Goal: Task Accomplishment & Management: Use online tool/utility

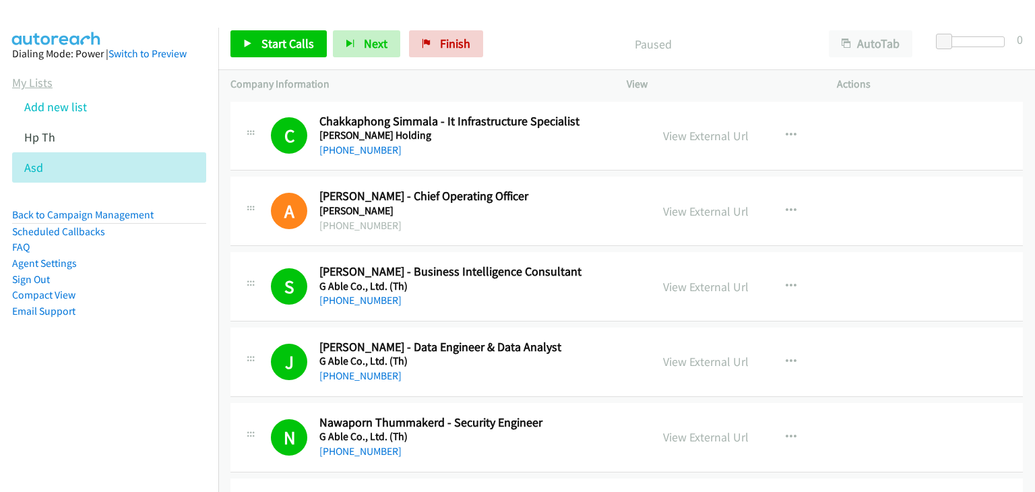
click at [40, 80] on link "My Lists" at bounding box center [32, 83] width 40 height 16
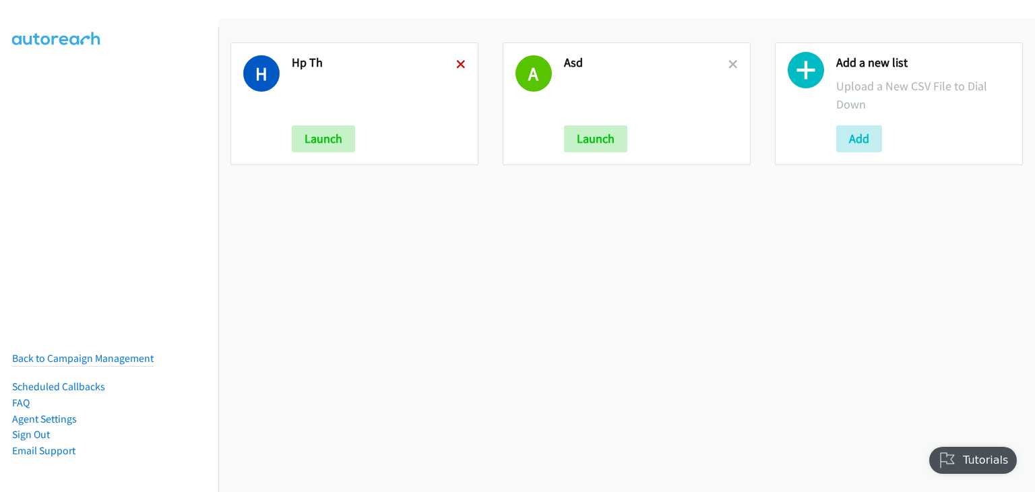
click at [459, 64] on icon at bounding box center [460, 65] width 9 height 9
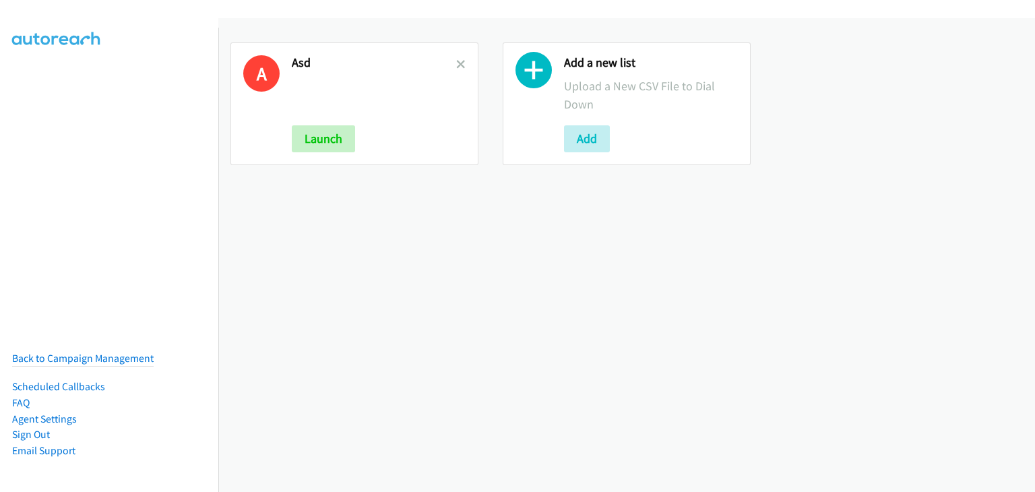
click at [458, 64] on icon at bounding box center [460, 65] width 9 height 9
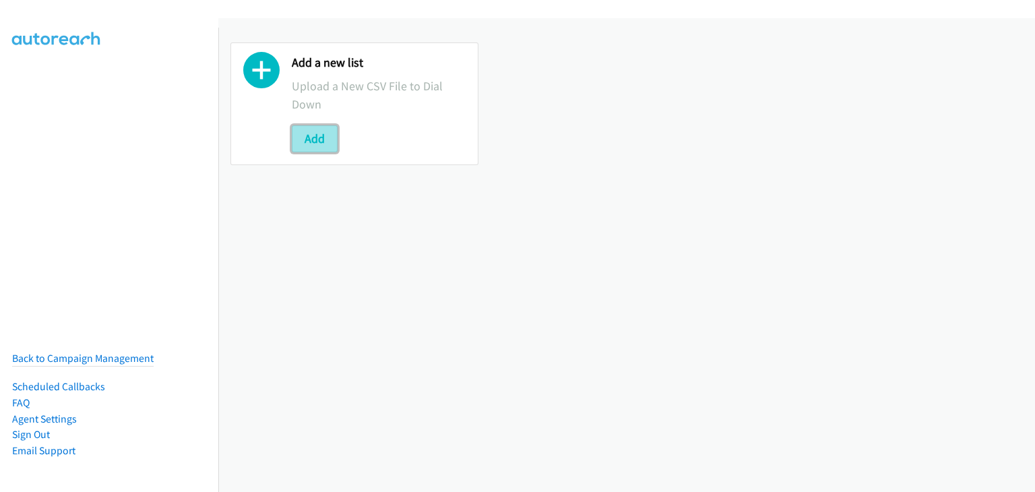
click at [336, 144] on button "Add" at bounding box center [315, 138] width 46 height 27
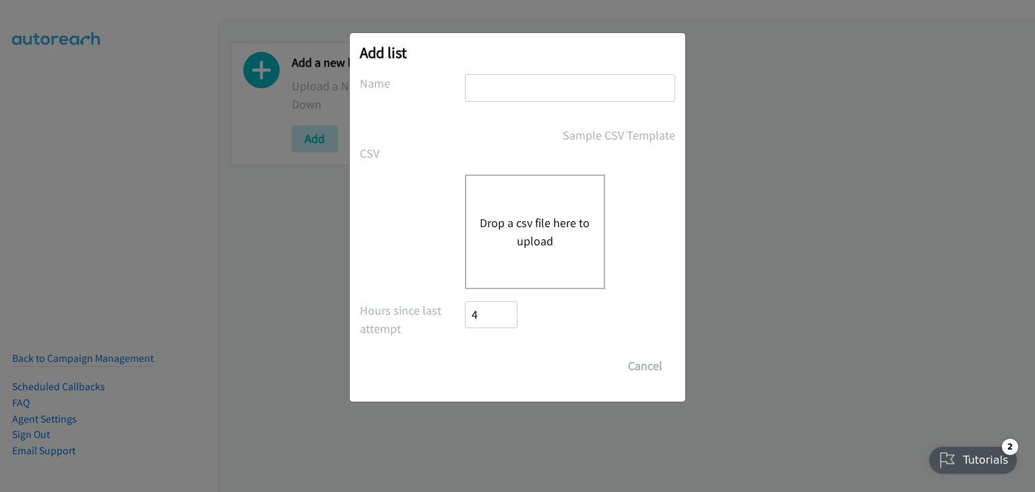
click at [505, 204] on div "Drop a csv file here to upload" at bounding box center [535, 232] width 140 height 115
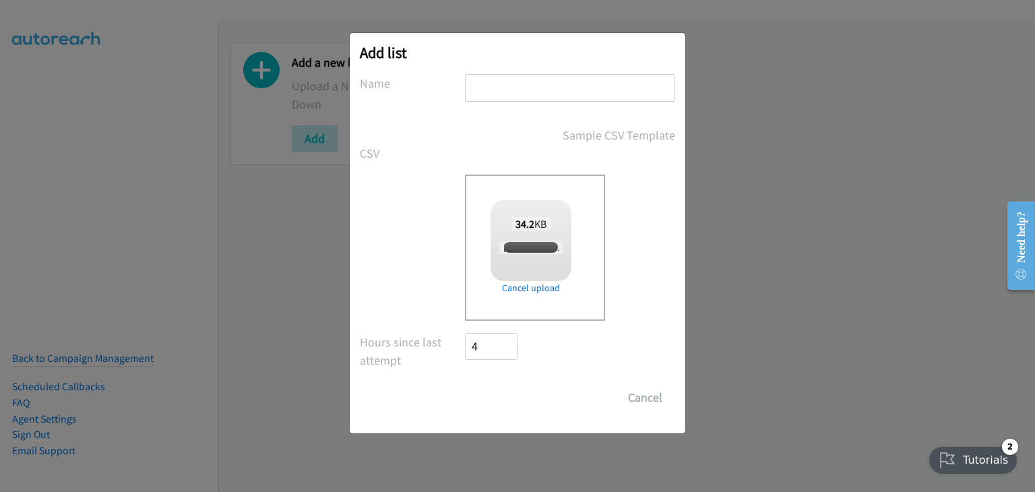
checkbox input "true"
click at [550, 85] on input "text" at bounding box center [570, 88] width 210 height 28
type input "HP TH"
click at [515, 391] on input "Save List" at bounding box center [500, 397] width 71 height 27
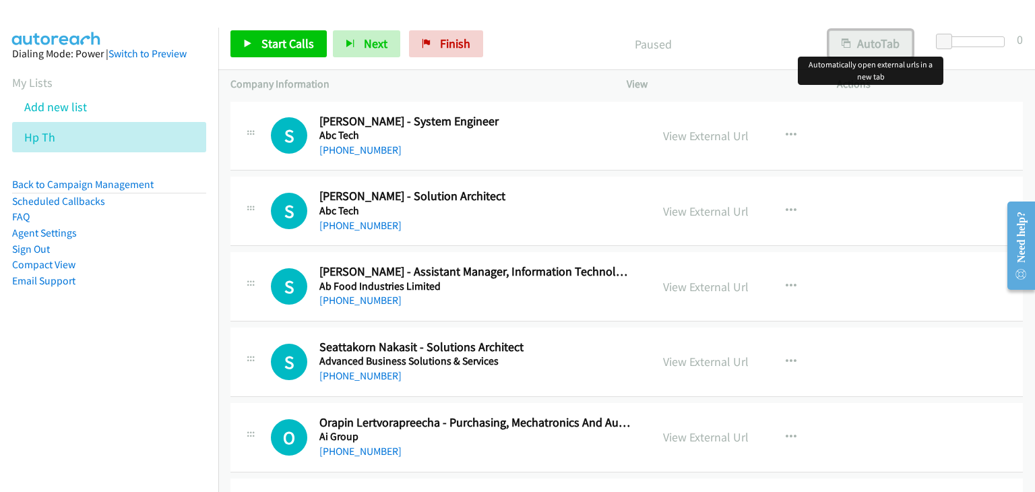
click at [867, 47] on button "AutoTab" at bounding box center [871, 43] width 84 height 27
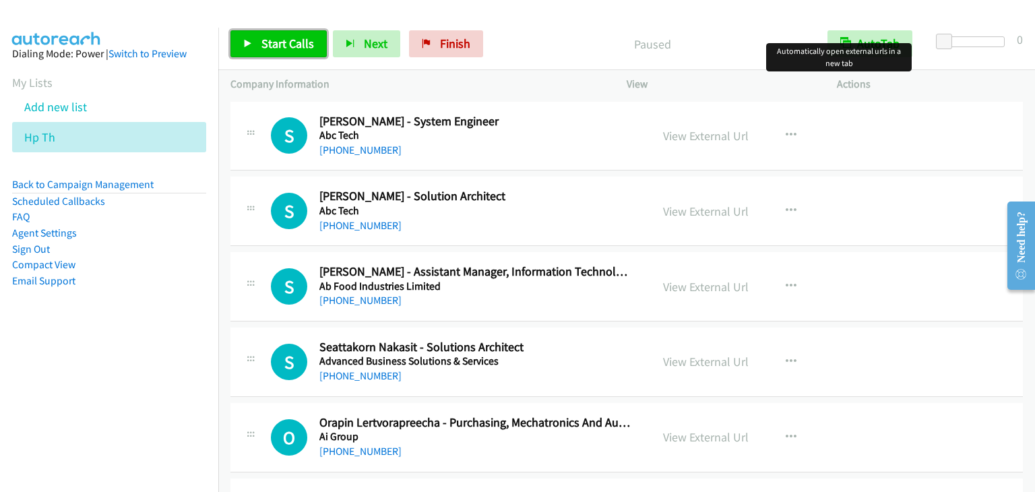
click at [299, 49] on span "Start Calls" at bounding box center [287, 44] width 53 height 16
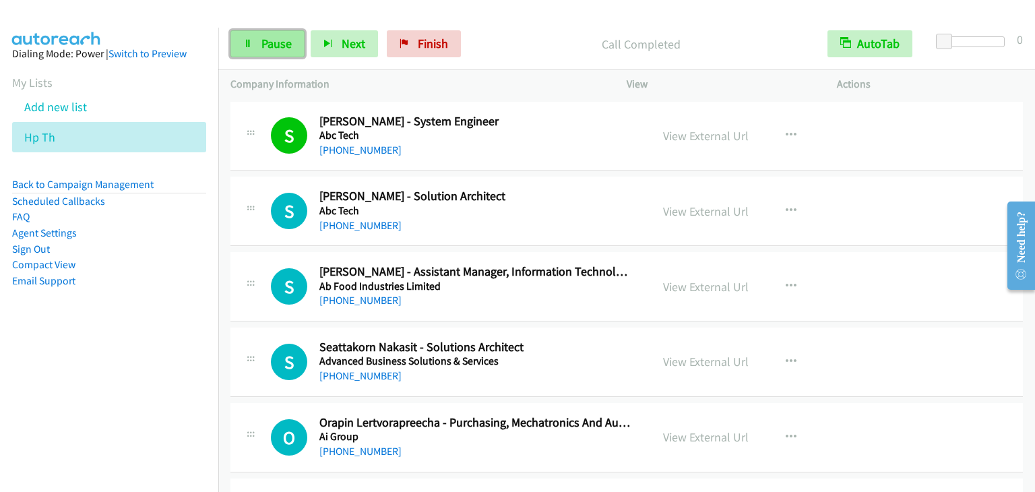
click at [272, 43] on span "Pause" at bounding box center [276, 44] width 30 height 16
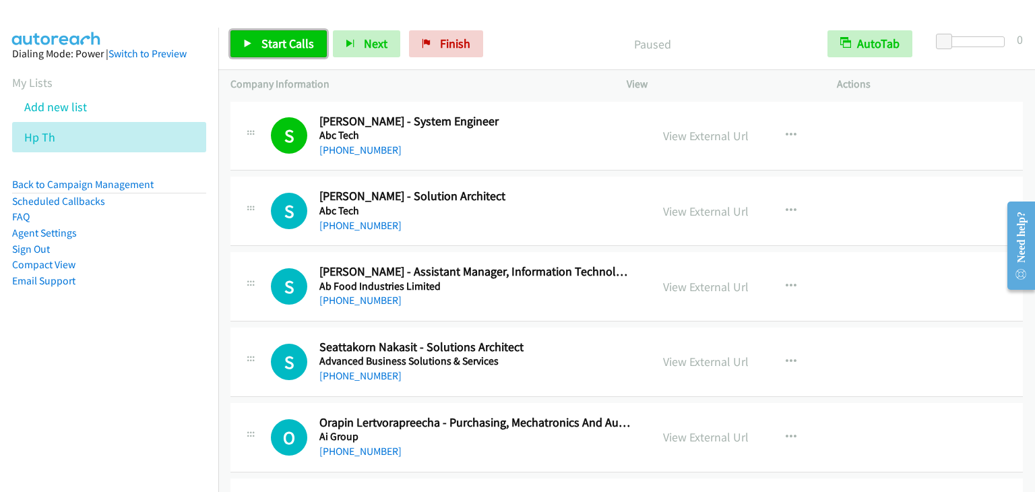
click at [274, 45] on span "Start Calls" at bounding box center [287, 44] width 53 height 16
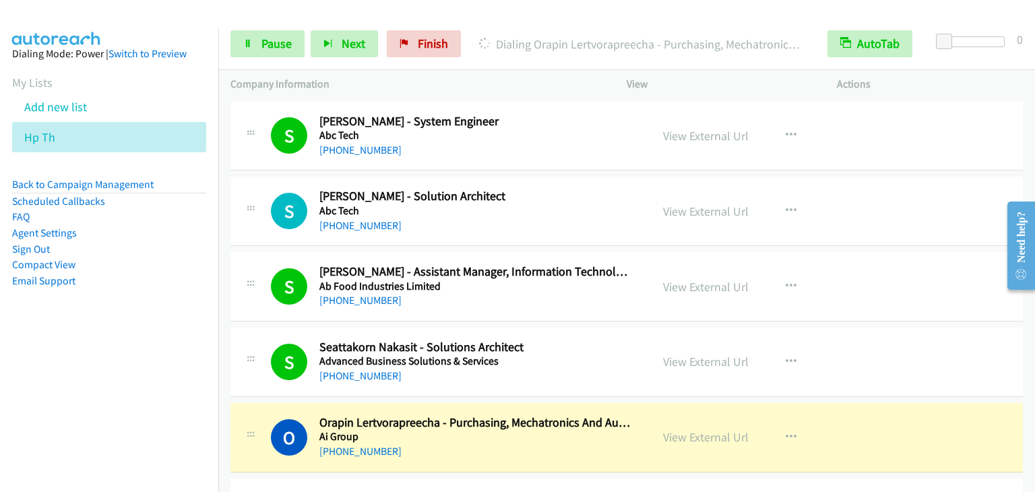
click at [267, 28] on div "Start Calls Pause Next Finish Dialing Orapin Lertvorapreecha - Purchasing, Mech…" at bounding box center [626, 44] width 817 height 52
click at [266, 42] on span "Pause" at bounding box center [276, 44] width 30 height 16
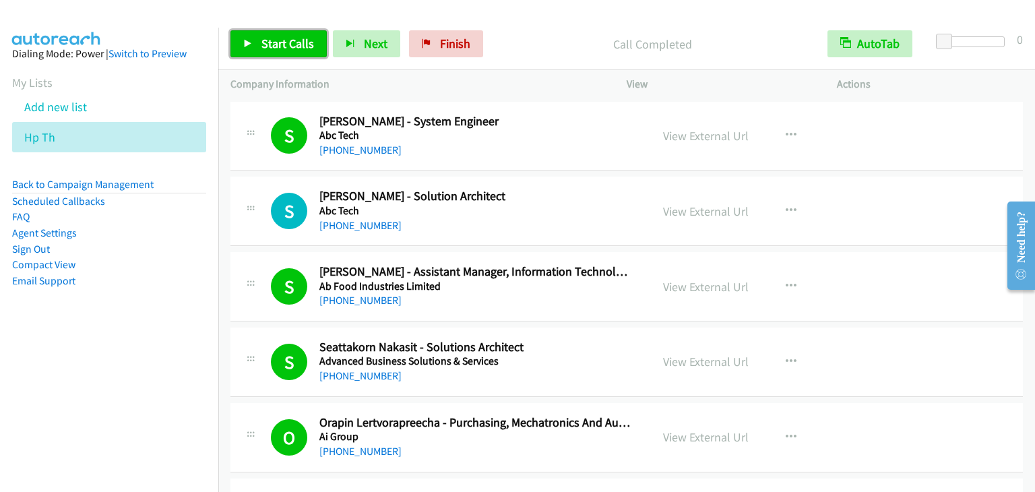
click at [286, 38] on span "Start Calls" at bounding box center [287, 44] width 53 height 16
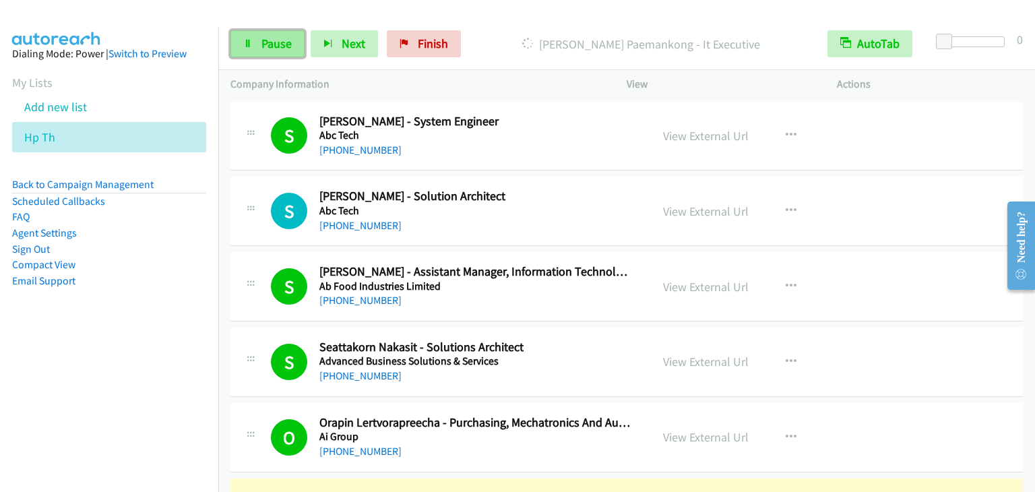
click at [278, 44] on span "Pause" at bounding box center [276, 44] width 30 height 16
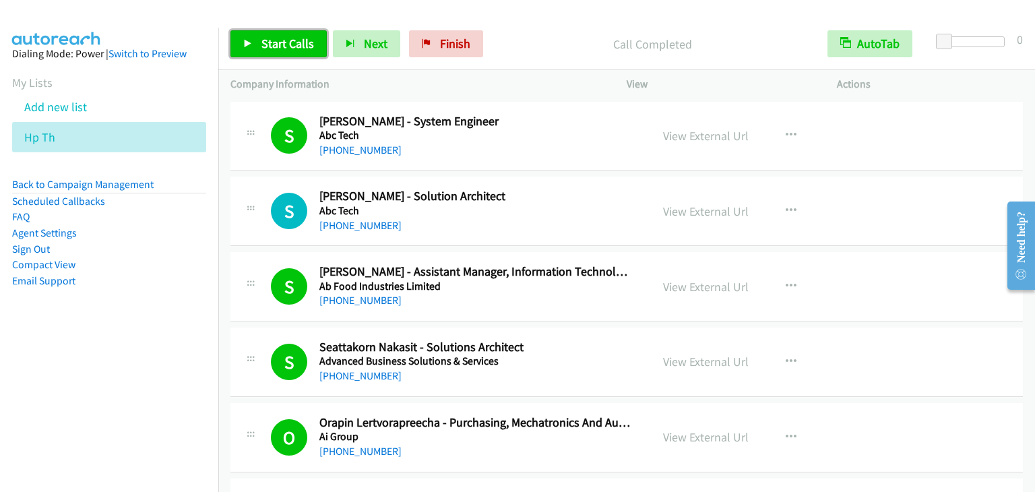
click at [288, 43] on span "Start Calls" at bounding box center [287, 44] width 53 height 16
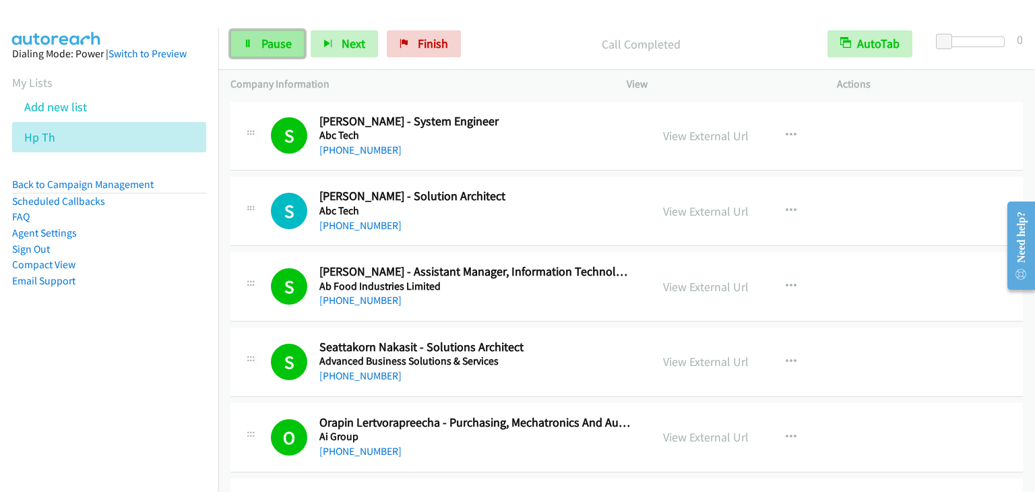
click at [276, 52] on link "Pause" at bounding box center [267, 43] width 74 height 27
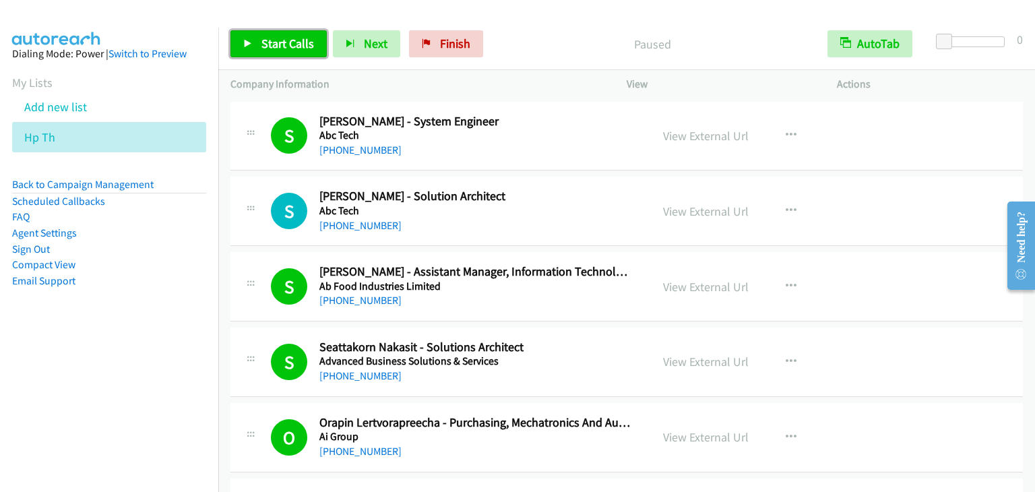
click at [276, 52] on link "Start Calls" at bounding box center [278, 43] width 96 height 27
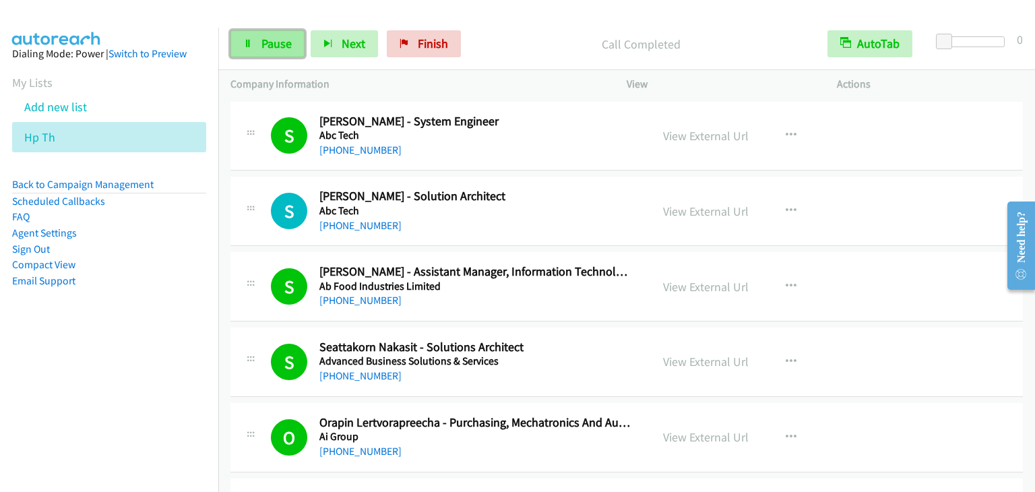
click at [251, 47] on icon at bounding box center [247, 44] width 9 height 9
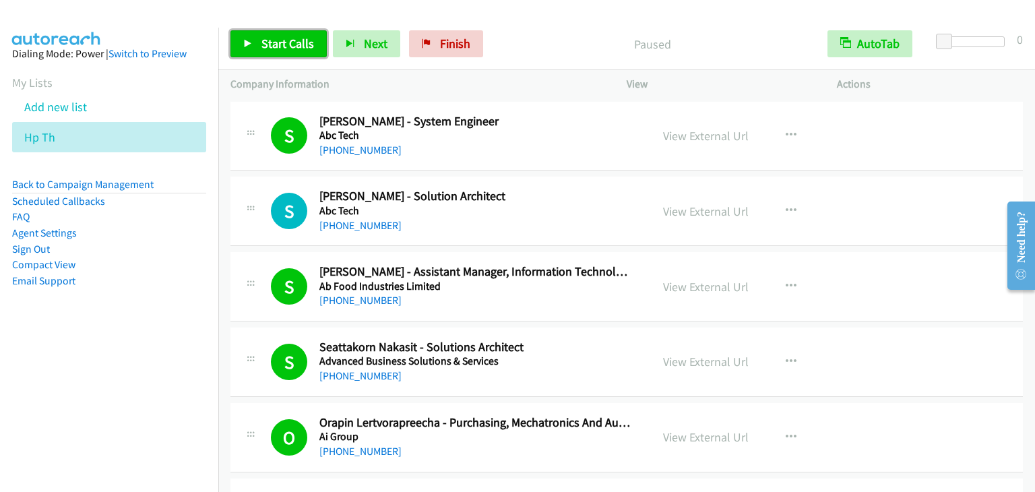
click at [259, 38] on link "Start Calls" at bounding box center [278, 43] width 96 height 27
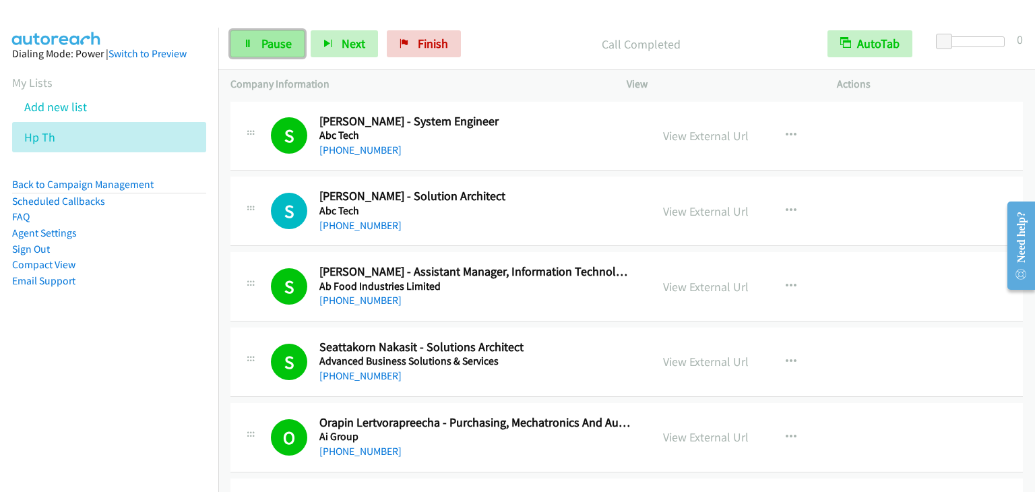
click at [264, 47] on span "Pause" at bounding box center [276, 44] width 30 height 16
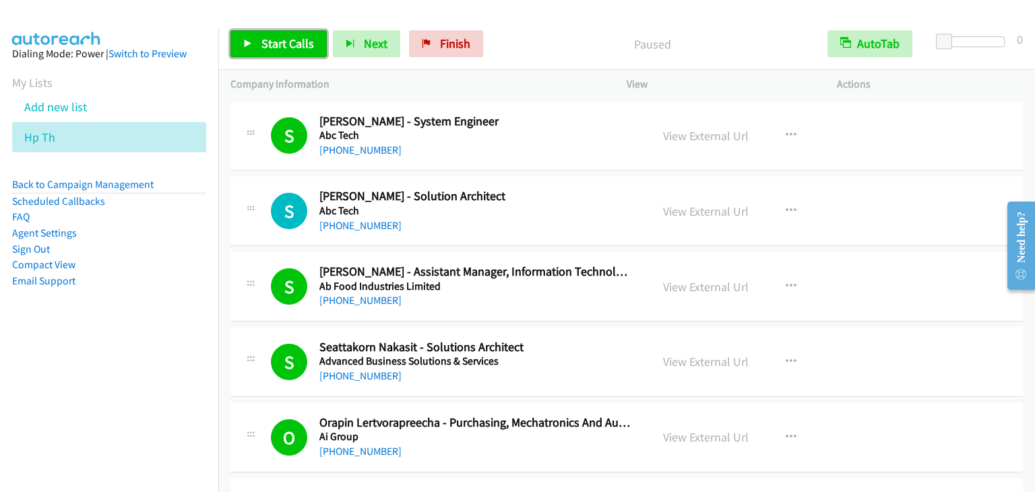
click at [264, 47] on span "Start Calls" at bounding box center [287, 44] width 53 height 16
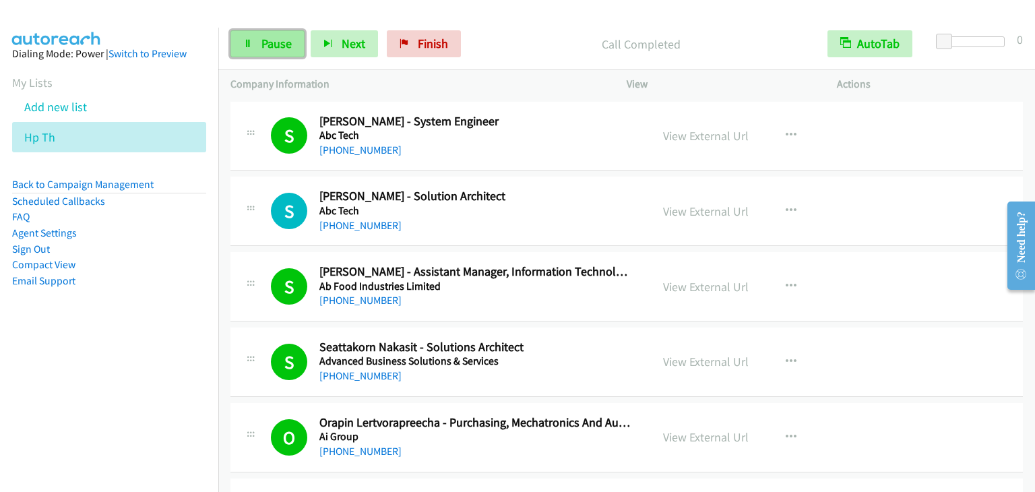
click at [261, 38] on span "Pause" at bounding box center [276, 44] width 30 height 16
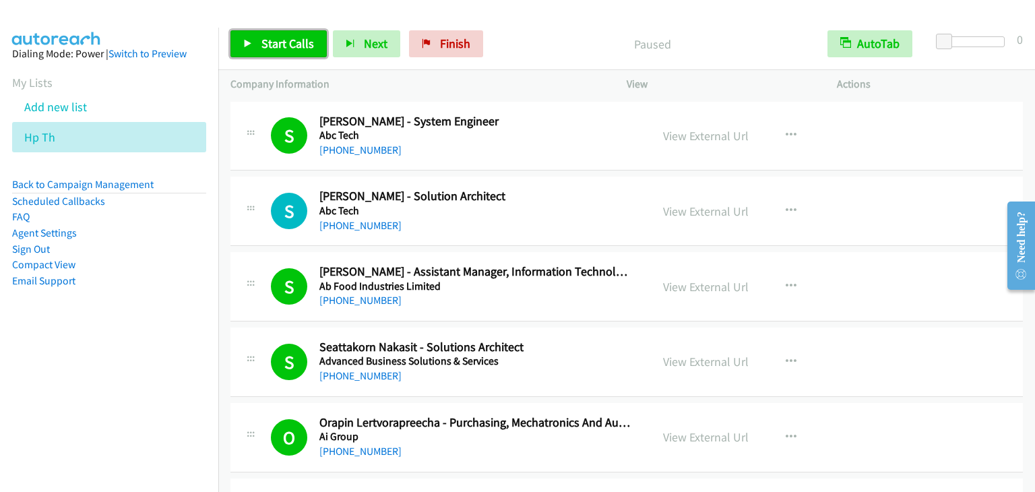
click at [261, 38] on span "Start Calls" at bounding box center [287, 44] width 53 height 16
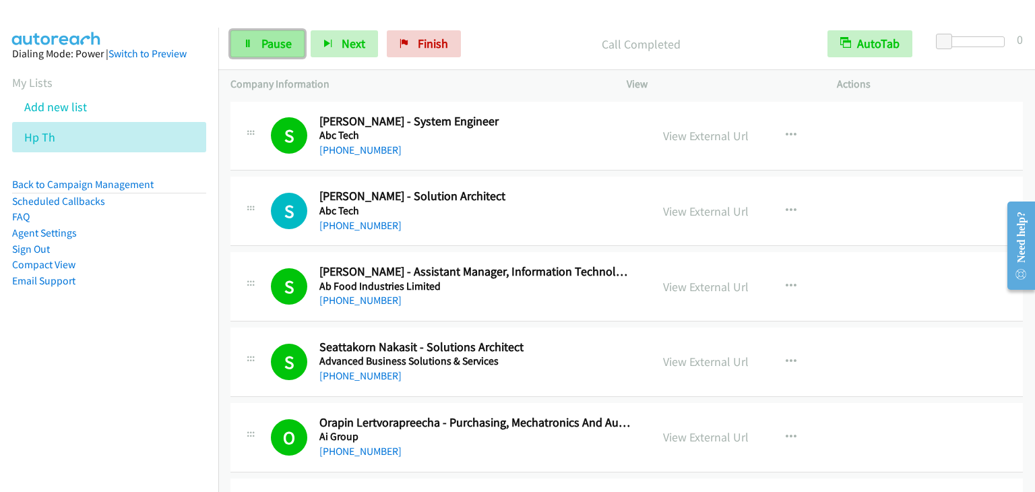
click at [291, 49] on link "Pause" at bounding box center [267, 43] width 74 height 27
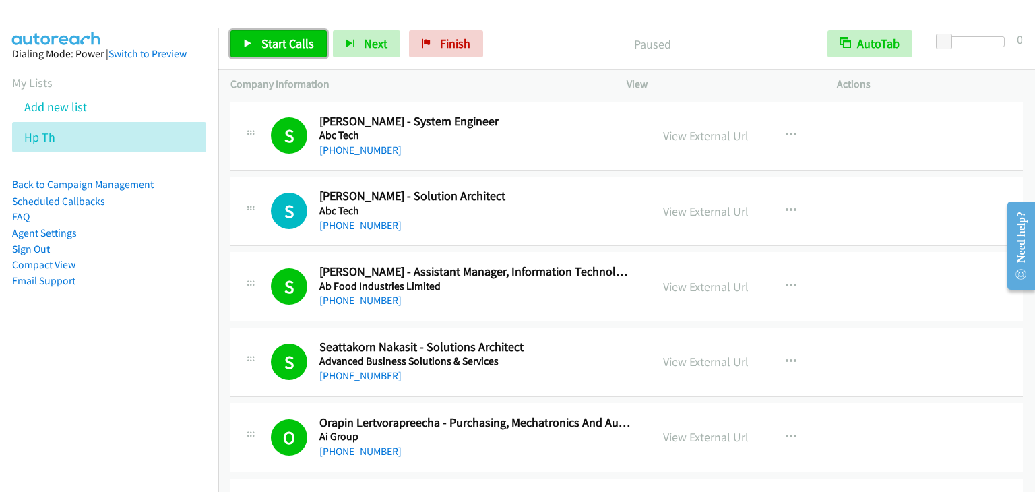
click at [291, 49] on span "Start Calls" at bounding box center [287, 44] width 53 height 16
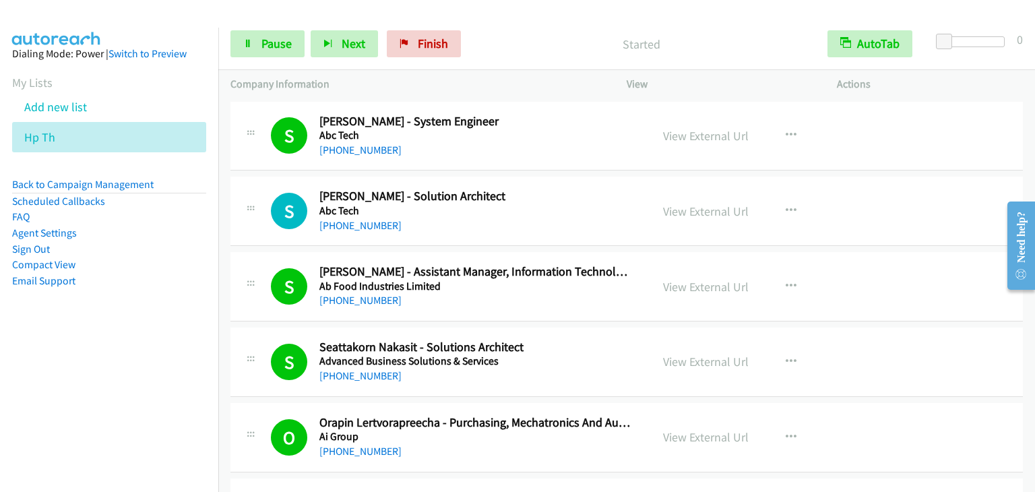
click at [555, 60] on div "Start Calls Pause Next Finish Started AutoTab AutoTab 0" at bounding box center [626, 44] width 817 height 52
click at [283, 42] on span "Pause" at bounding box center [276, 44] width 30 height 16
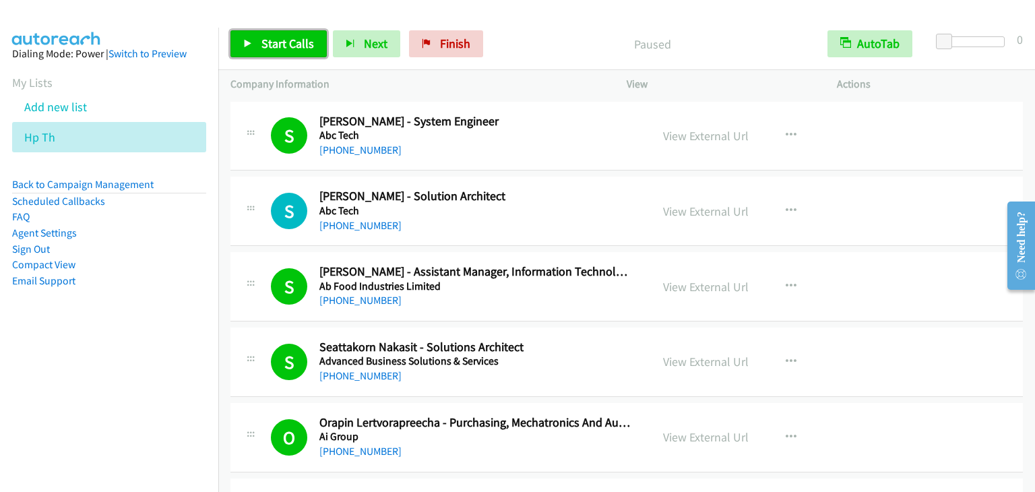
click at [283, 42] on span "Start Calls" at bounding box center [287, 44] width 53 height 16
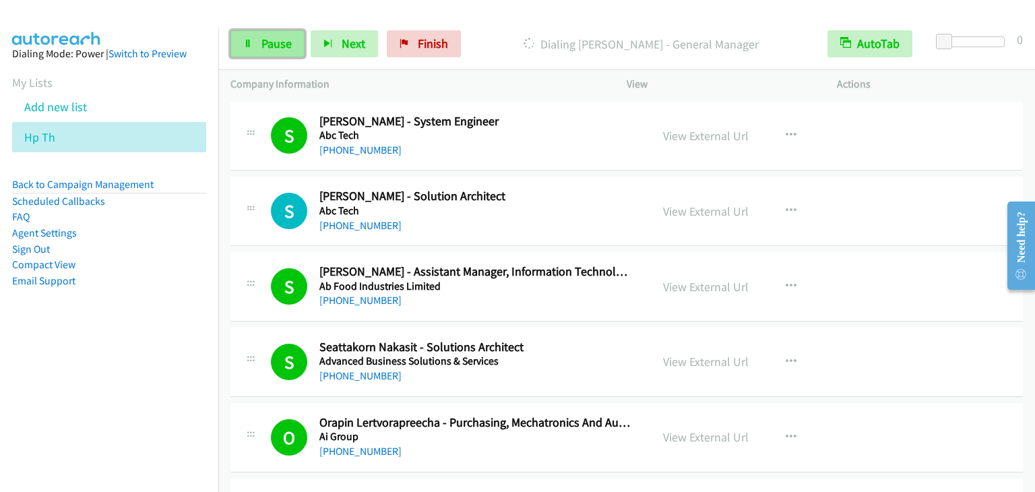
click at [261, 51] on link "Pause" at bounding box center [267, 43] width 74 height 27
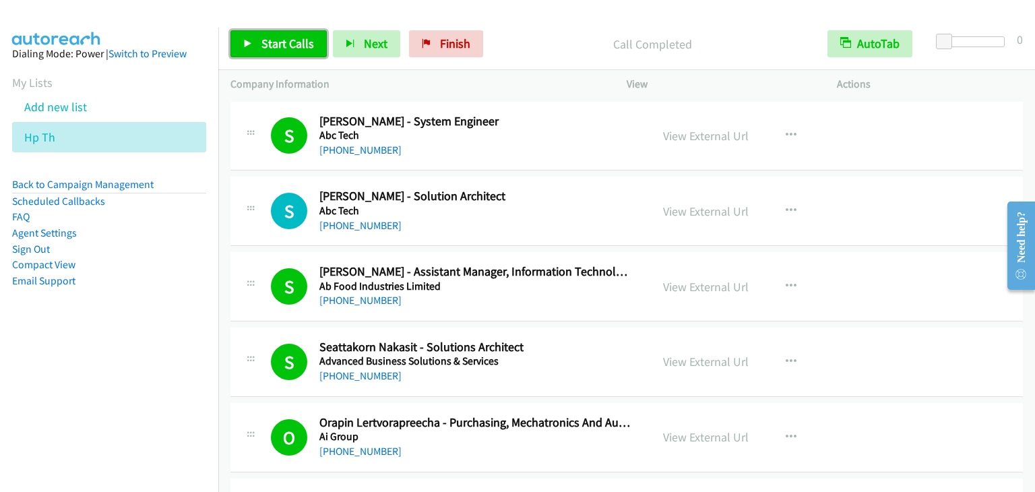
click at [276, 51] on link "Start Calls" at bounding box center [278, 43] width 96 height 27
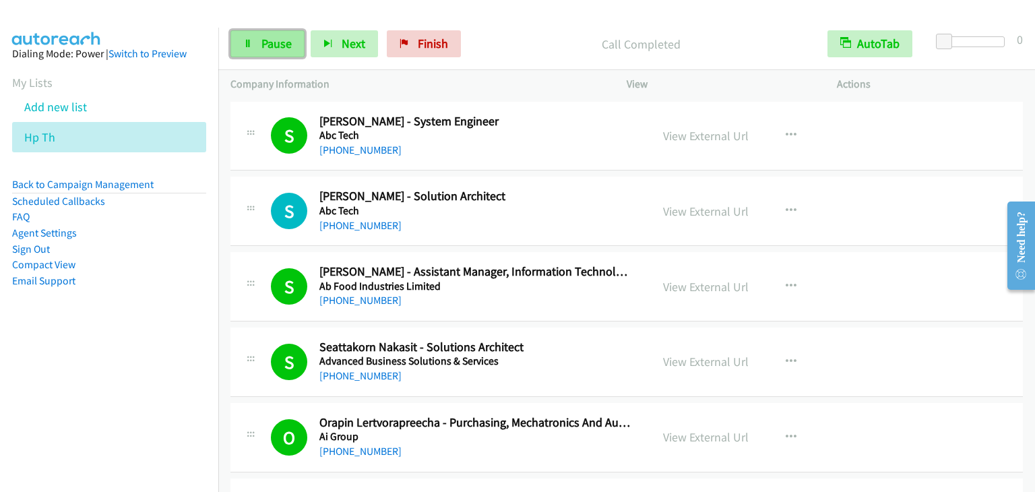
click at [278, 47] on span "Pause" at bounding box center [276, 44] width 30 height 16
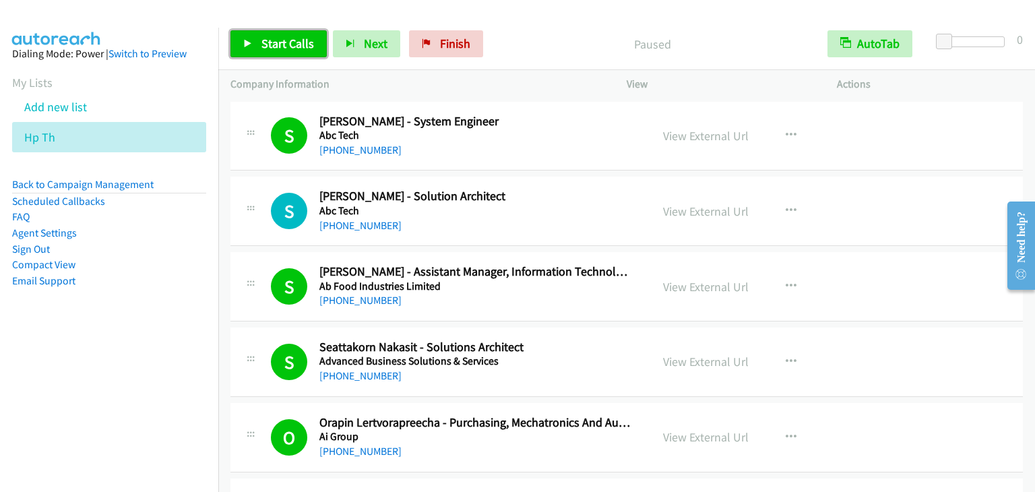
click at [278, 47] on span "Start Calls" at bounding box center [287, 44] width 53 height 16
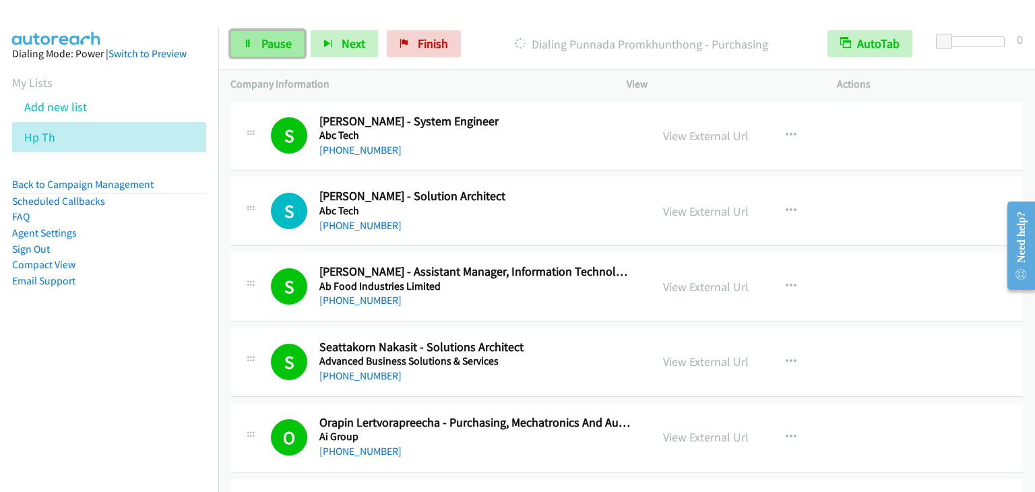
click at [257, 45] on link "Pause" at bounding box center [267, 43] width 74 height 27
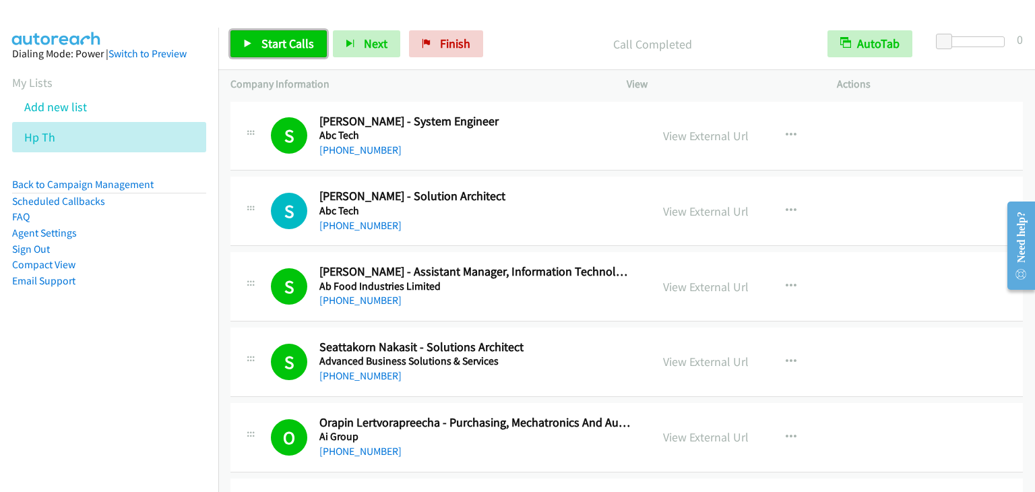
click at [288, 36] on span "Start Calls" at bounding box center [287, 44] width 53 height 16
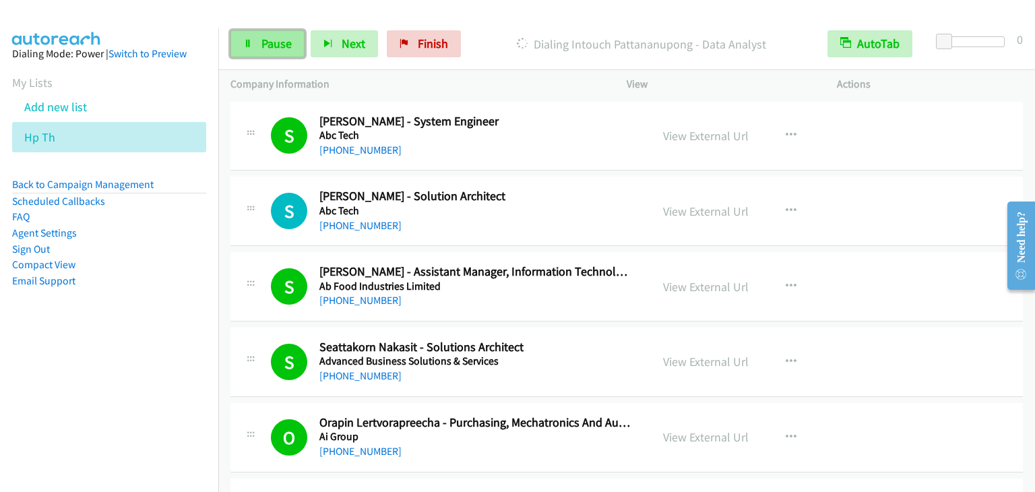
click at [264, 37] on span "Pause" at bounding box center [276, 44] width 30 height 16
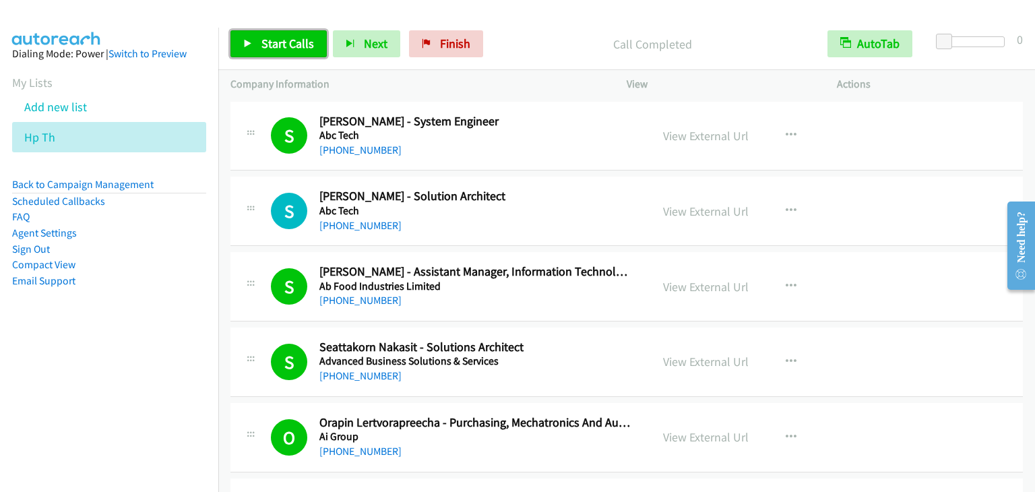
click at [271, 42] on span "Start Calls" at bounding box center [287, 44] width 53 height 16
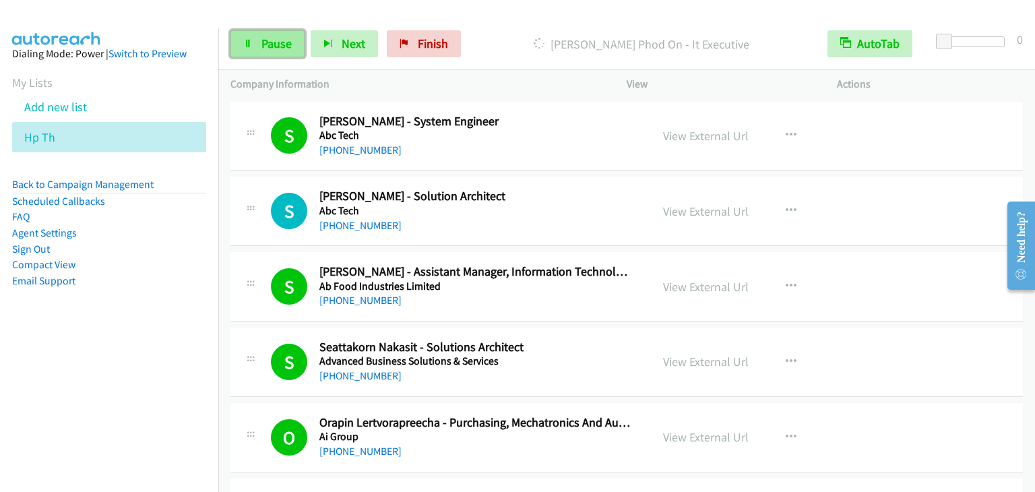
click at [276, 45] on span "Pause" at bounding box center [276, 44] width 30 height 16
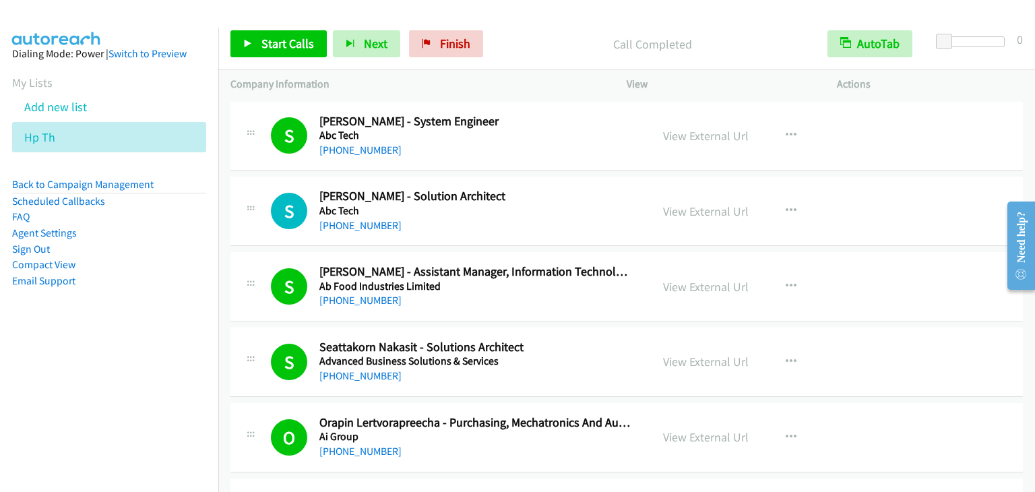
click at [242, 30] on div "Start Calls Pause Next Finish Call Completed AutoTab AutoTab 0" at bounding box center [626, 44] width 817 height 52
click at [257, 40] on link "Start Calls" at bounding box center [278, 43] width 96 height 27
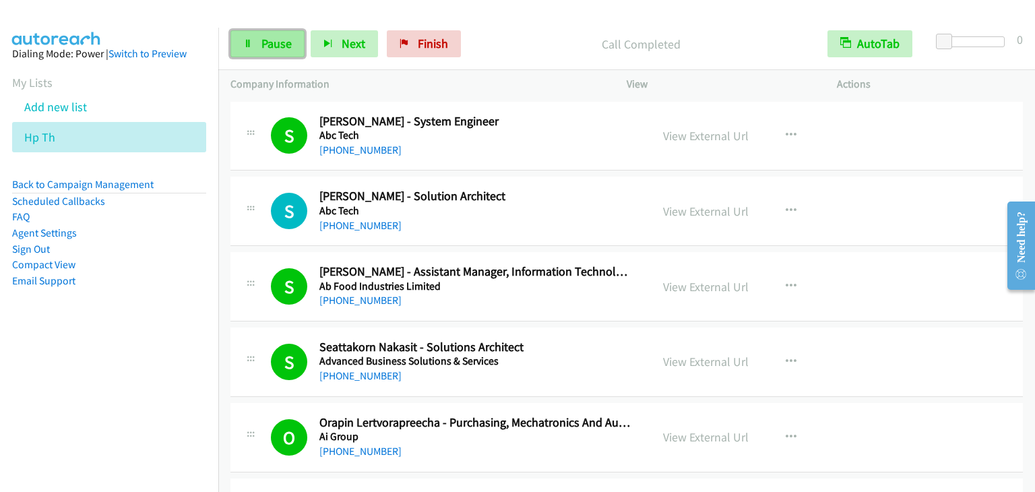
click at [272, 38] on span "Pause" at bounding box center [276, 44] width 30 height 16
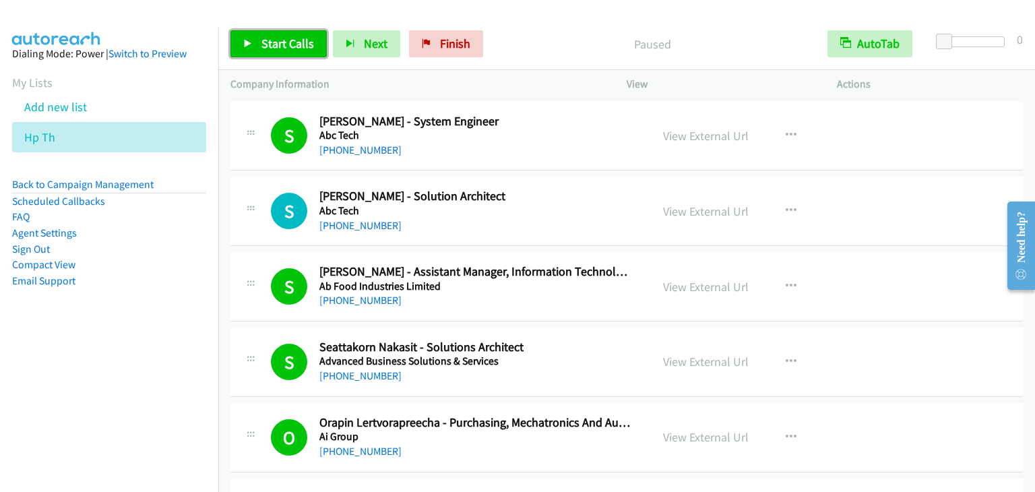
click at [272, 38] on span "Start Calls" at bounding box center [287, 44] width 53 height 16
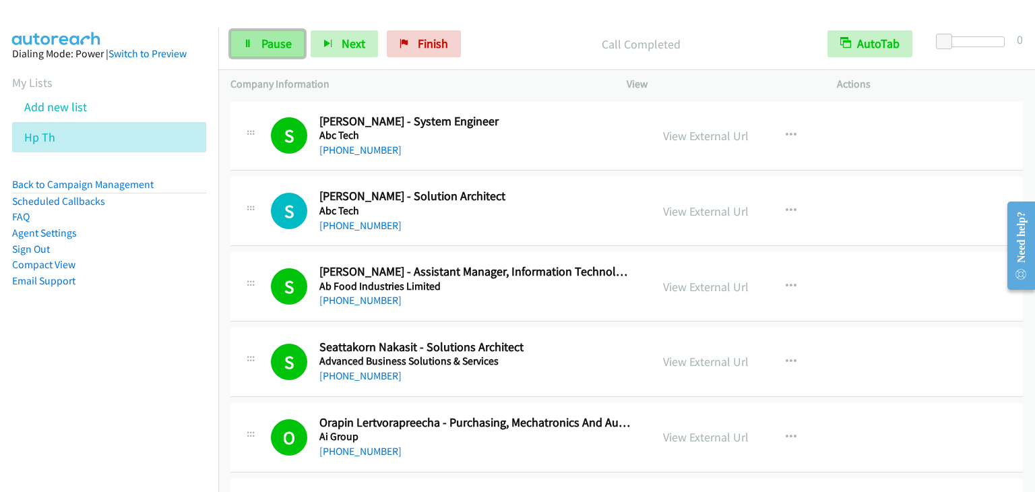
click at [272, 44] on span "Pause" at bounding box center [276, 44] width 30 height 16
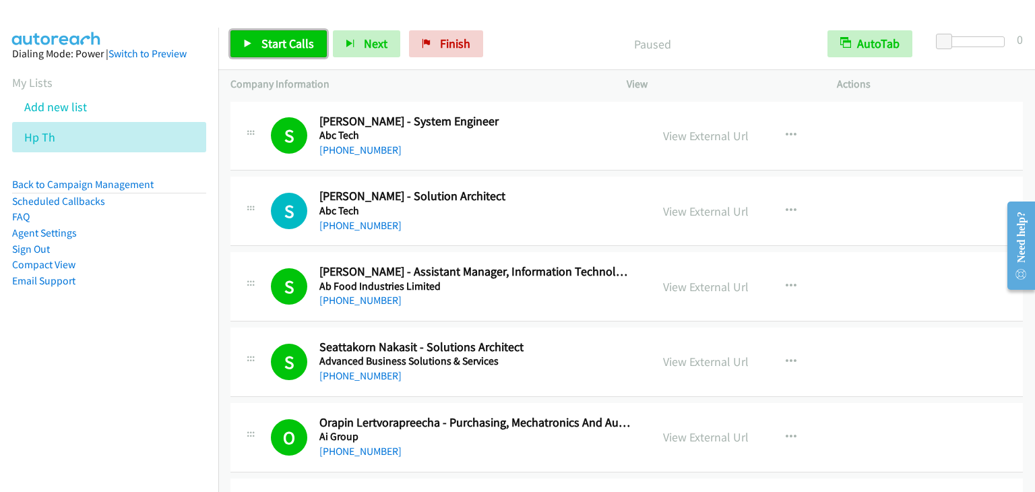
click at [272, 44] on span "Start Calls" at bounding box center [287, 44] width 53 height 16
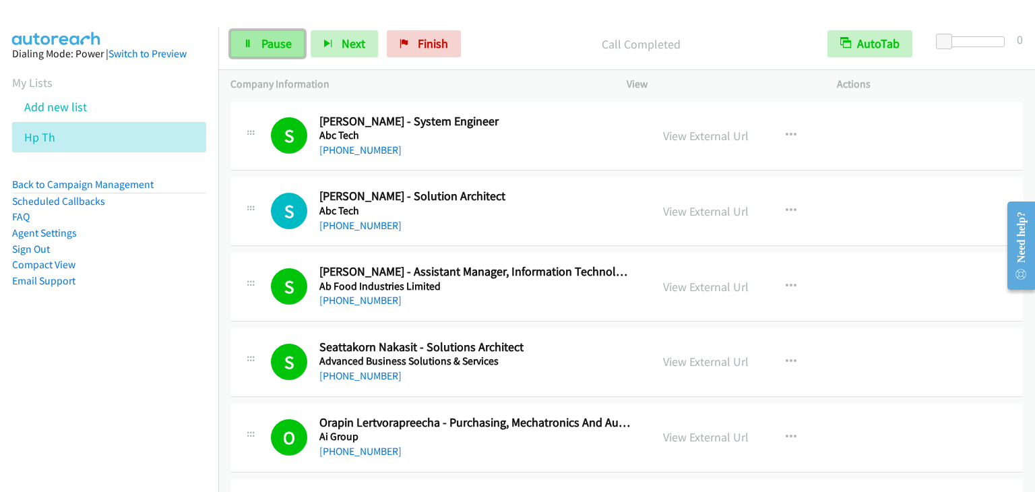
click at [251, 40] on icon at bounding box center [247, 44] width 9 height 9
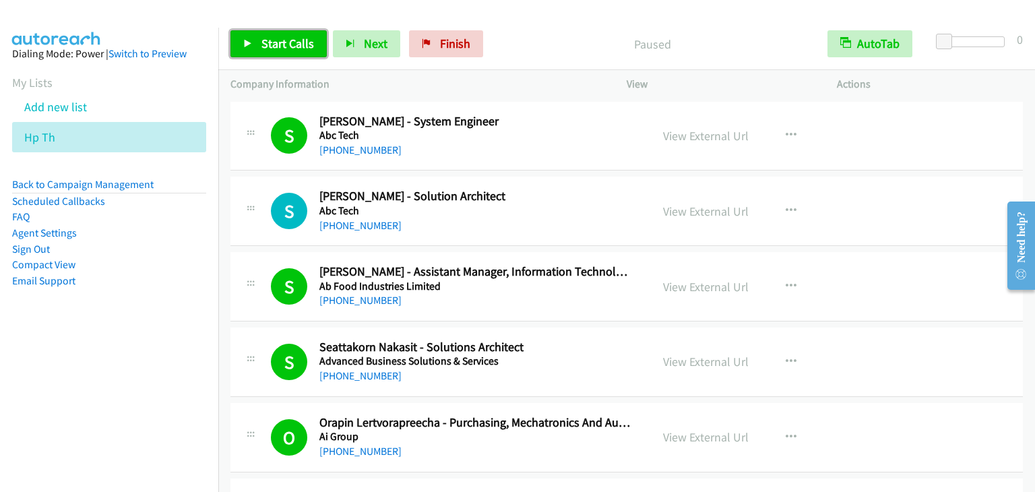
click at [251, 40] on icon at bounding box center [247, 44] width 9 height 9
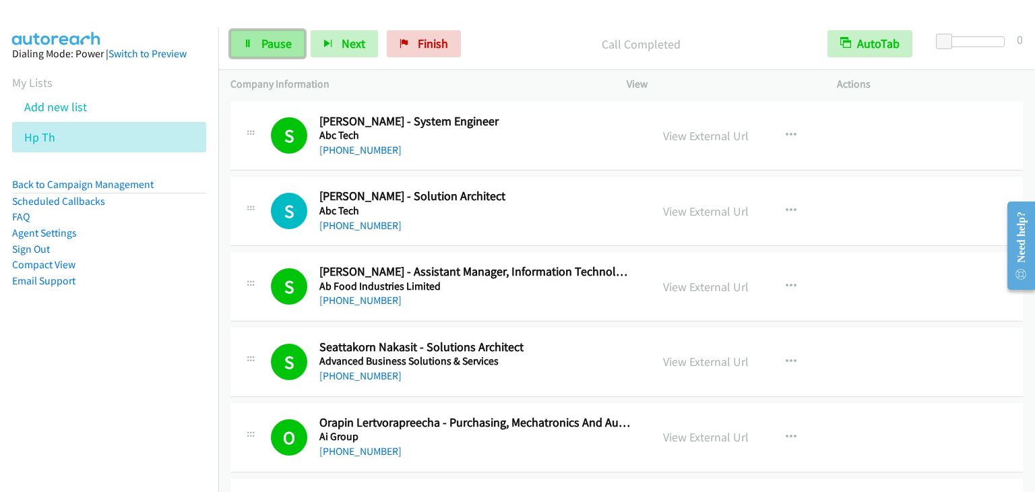
click at [244, 32] on link "Pause" at bounding box center [267, 43] width 74 height 27
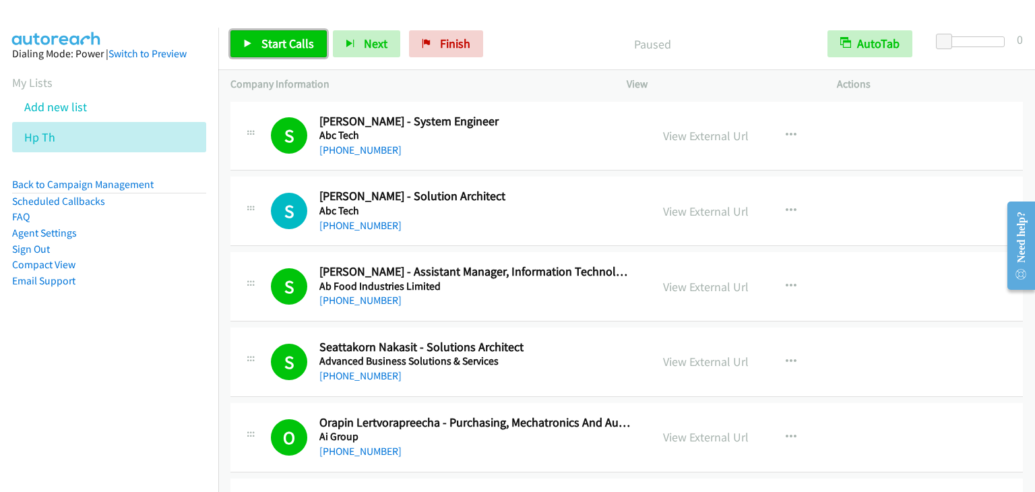
click at [244, 32] on link "Start Calls" at bounding box center [278, 43] width 96 height 27
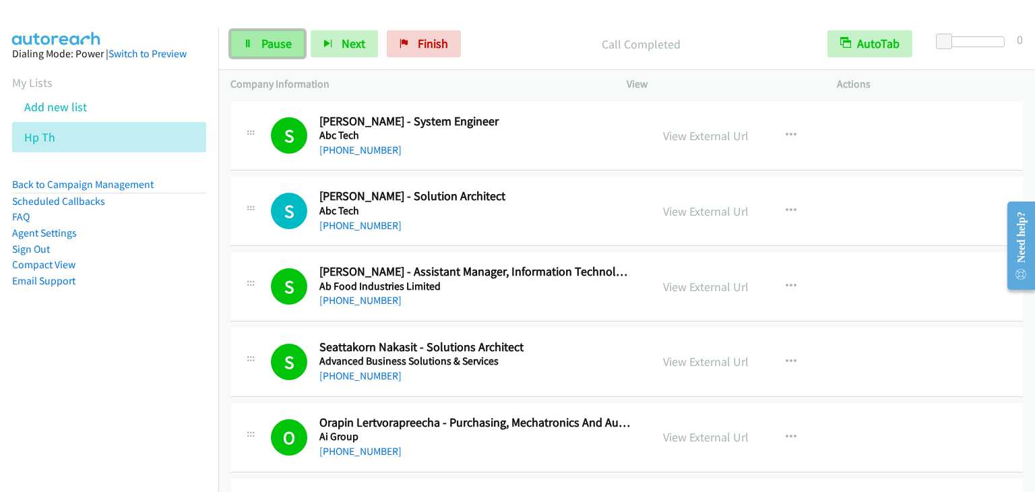
click at [287, 44] on span "Pause" at bounding box center [276, 44] width 30 height 16
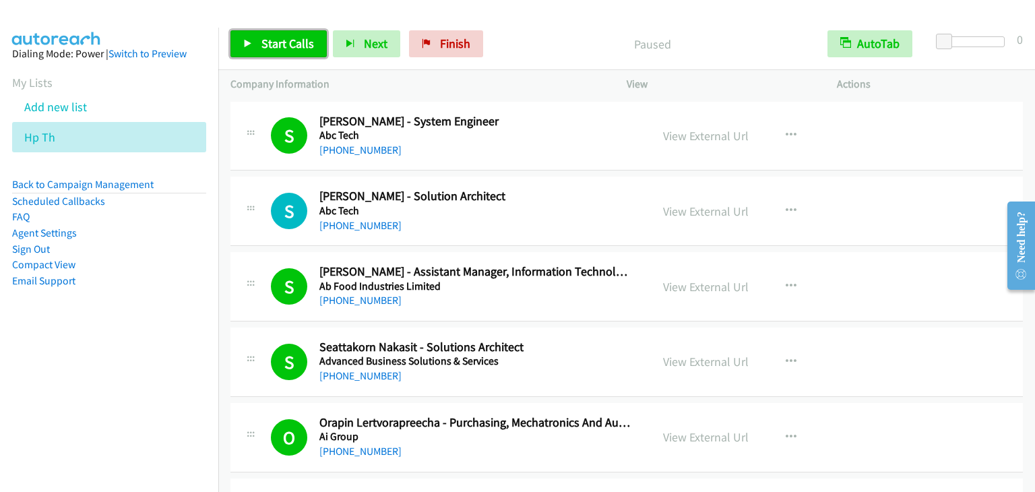
click at [287, 44] on span "Start Calls" at bounding box center [287, 44] width 53 height 16
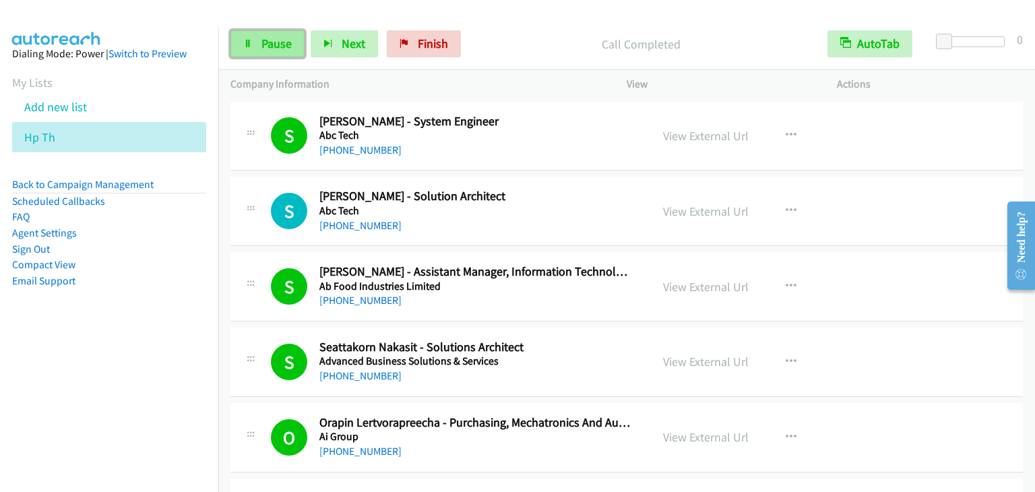
click at [268, 36] on span "Pause" at bounding box center [276, 44] width 30 height 16
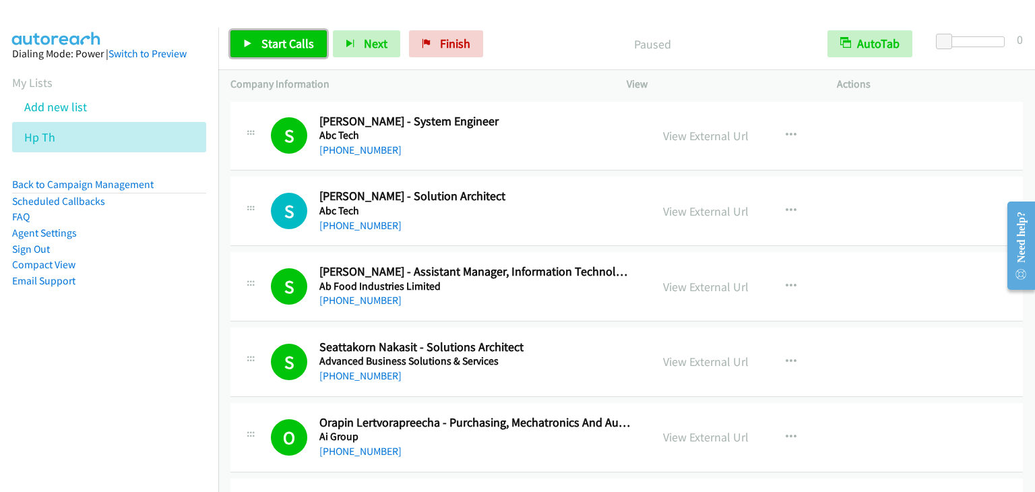
click at [268, 36] on span "Start Calls" at bounding box center [287, 44] width 53 height 16
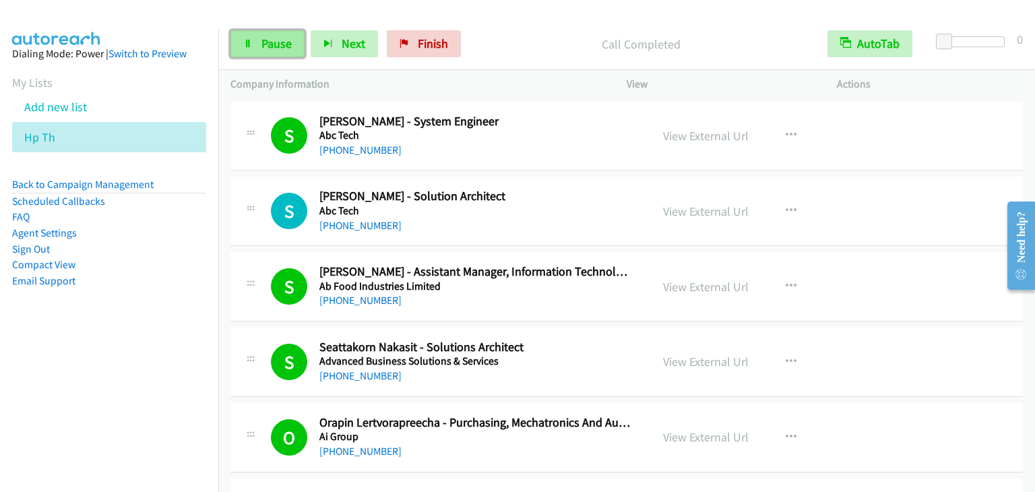
click at [259, 32] on link "Pause" at bounding box center [267, 43] width 74 height 27
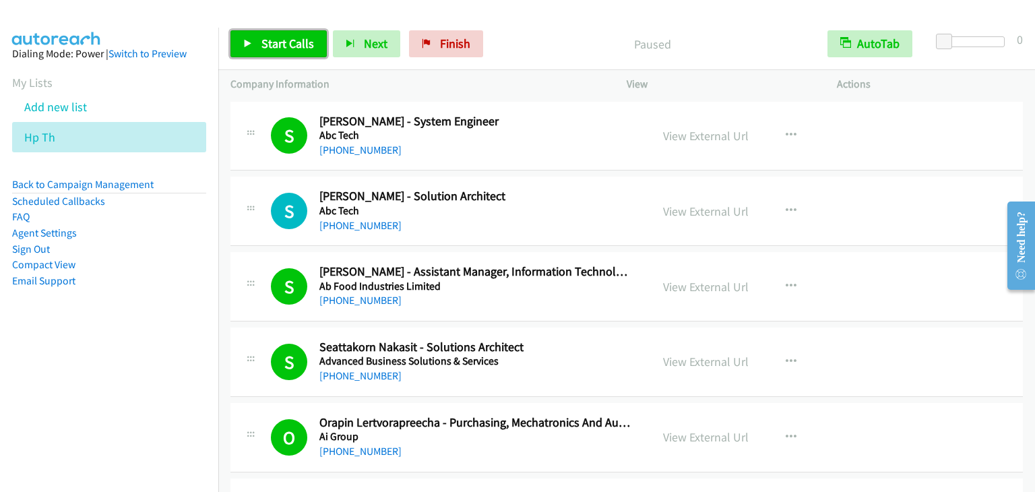
click at [260, 33] on link "Start Calls" at bounding box center [278, 43] width 96 height 27
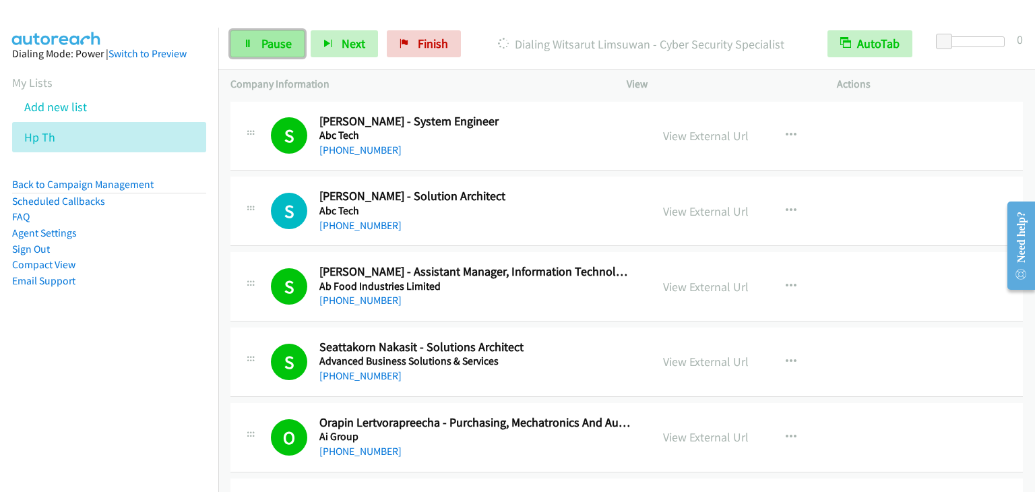
click at [278, 45] on span "Pause" at bounding box center [276, 44] width 30 height 16
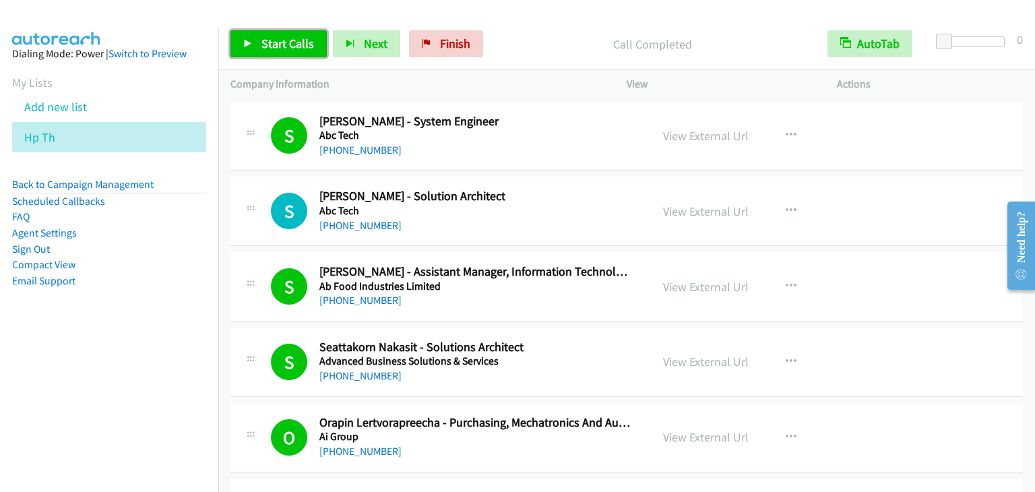
click at [280, 37] on span "Start Calls" at bounding box center [287, 44] width 53 height 16
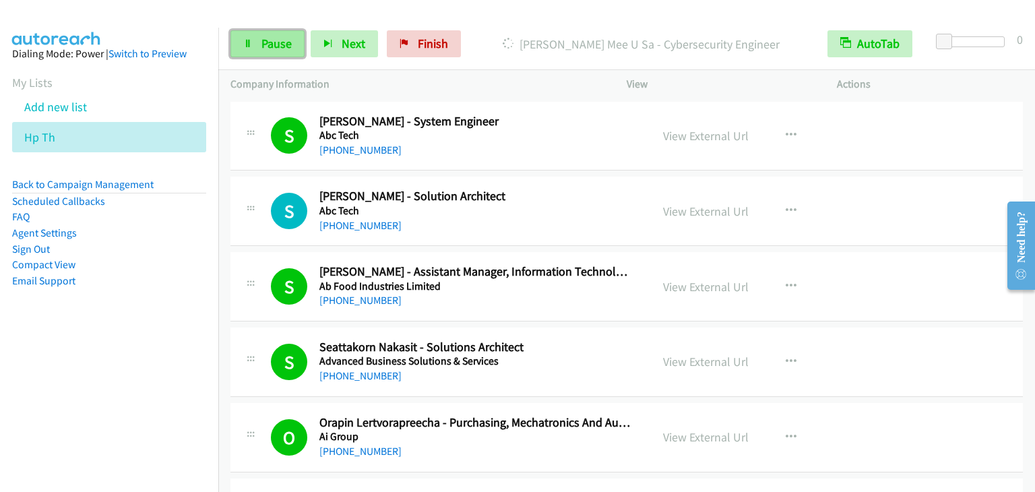
click at [275, 48] on span "Pause" at bounding box center [276, 44] width 30 height 16
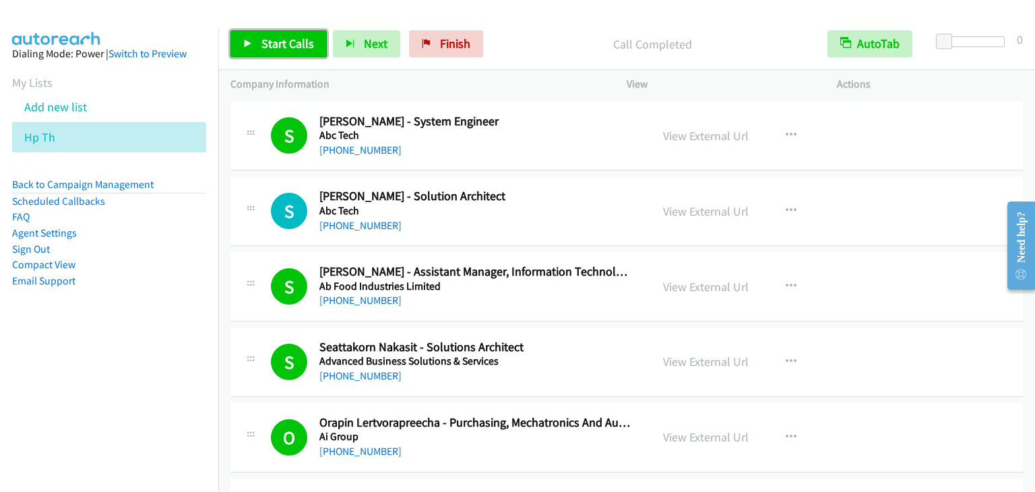
click at [295, 33] on link "Start Calls" at bounding box center [278, 43] width 96 height 27
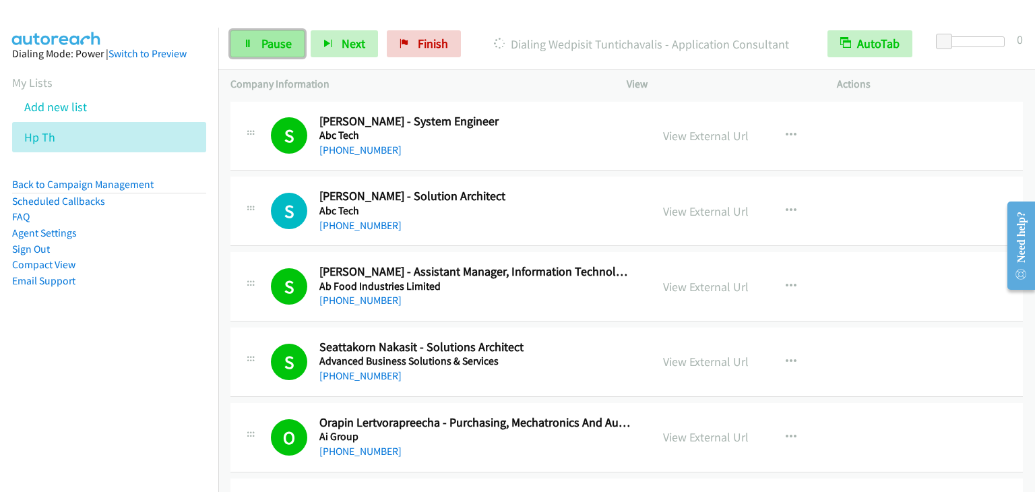
click at [262, 36] on span "Pause" at bounding box center [276, 44] width 30 height 16
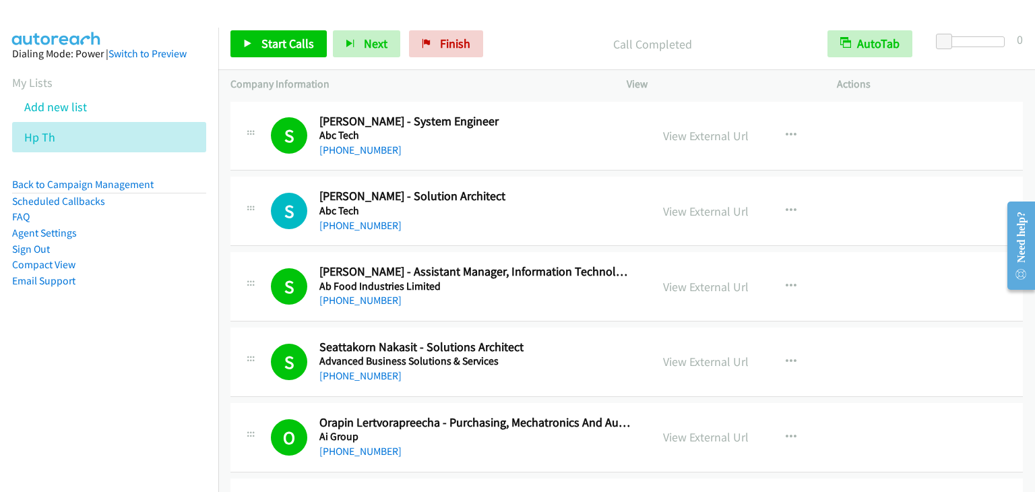
click at [289, 57] on div "Start Calls Pause Next Finish Call Completed AutoTab AutoTab 0" at bounding box center [626, 44] width 817 height 52
click at [290, 44] on span "Start Calls" at bounding box center [287, 44] width 53 height 16
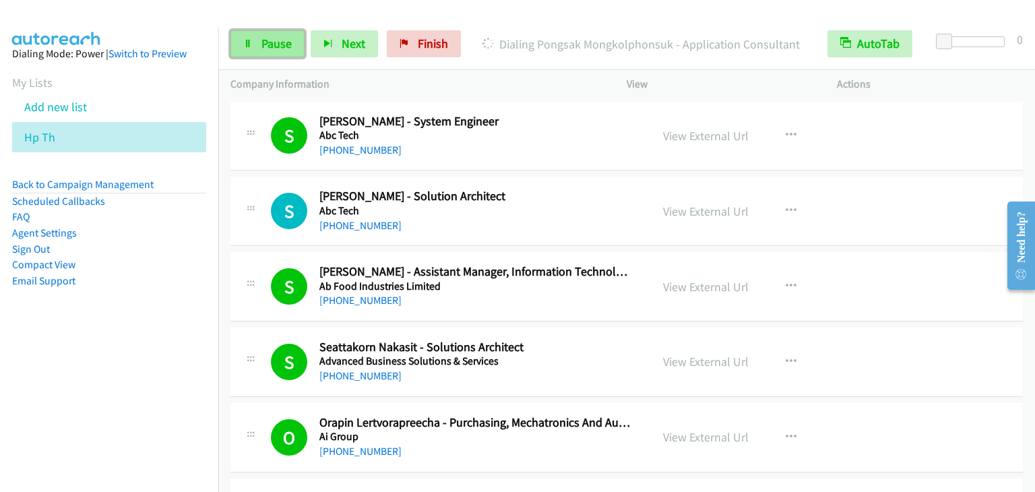
click at [266, 42] on span "Pause" at bounding box center [276, 44] width 30 height 16
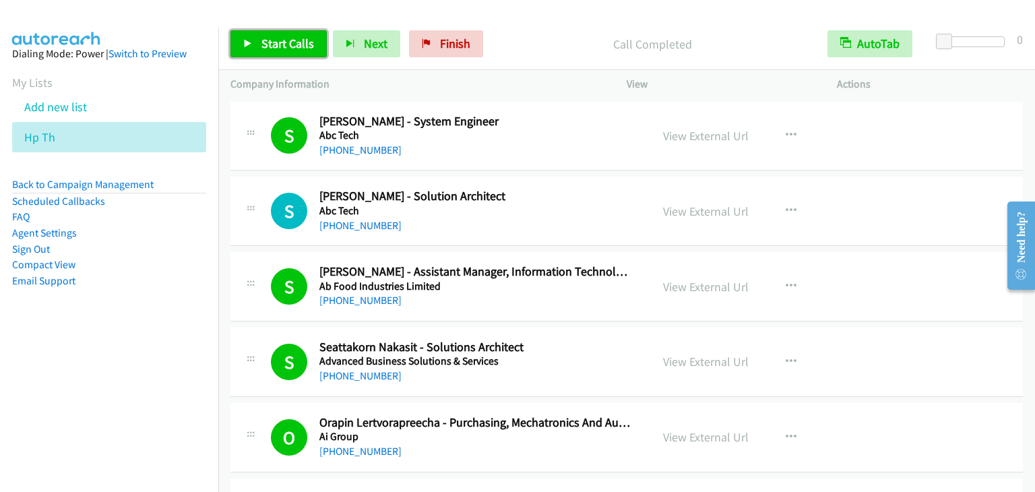
click at [286, 44] on span "Start Calls" at bounding box center [287, 44] width 53 height 16
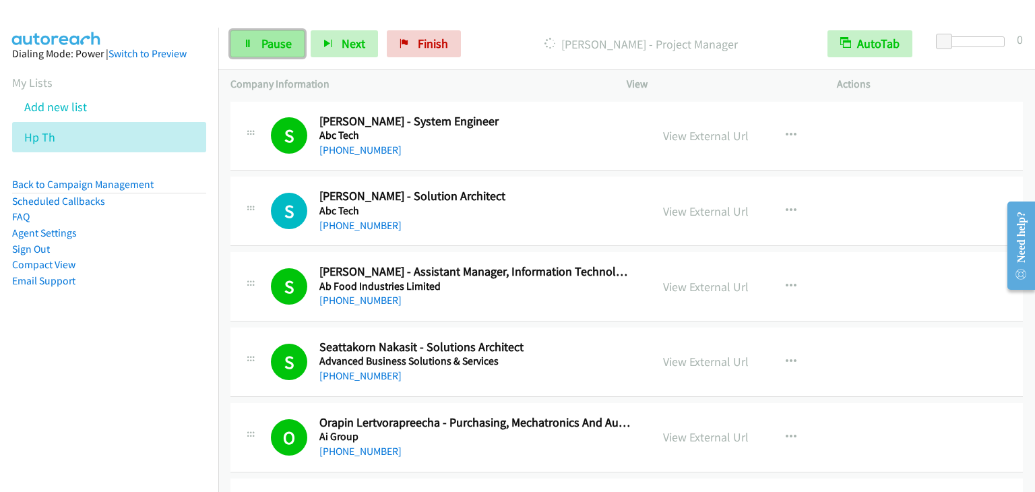
click at [253, 40] on link "Pause" at bounding box center [267, 43] width 74 height 27
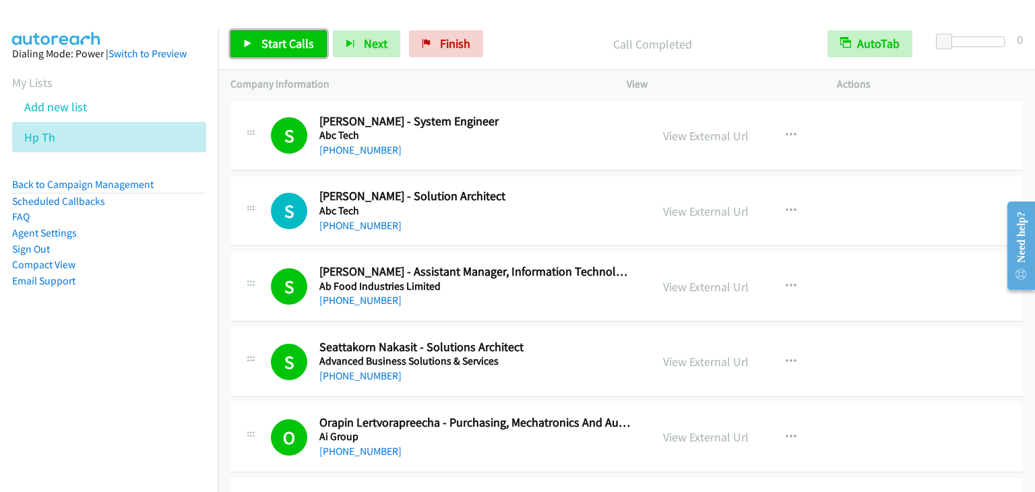
click at [264, 45] on span "Start Calls" at bounding box center [287, 44] width 53 height 16
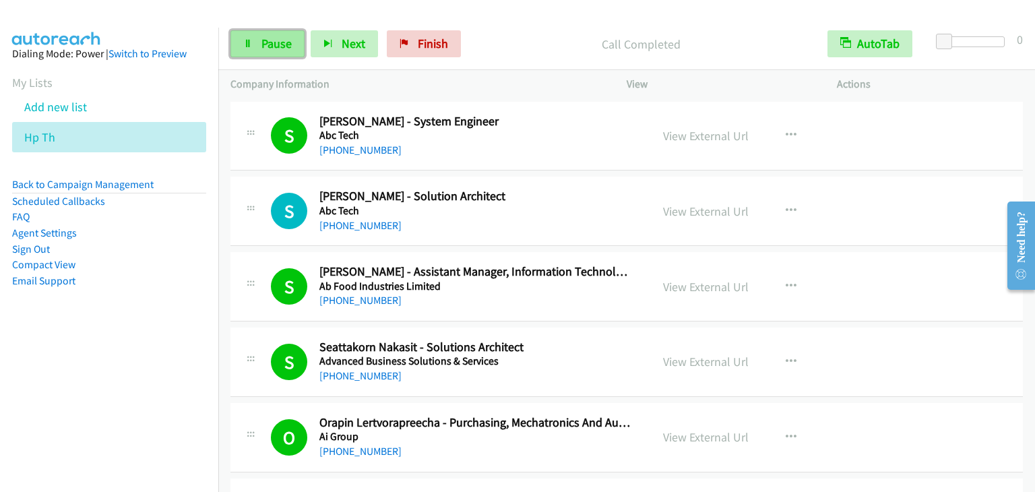
click at [272, 35] on link "Pause" at bounding box center [267, 43] width 74 height 27
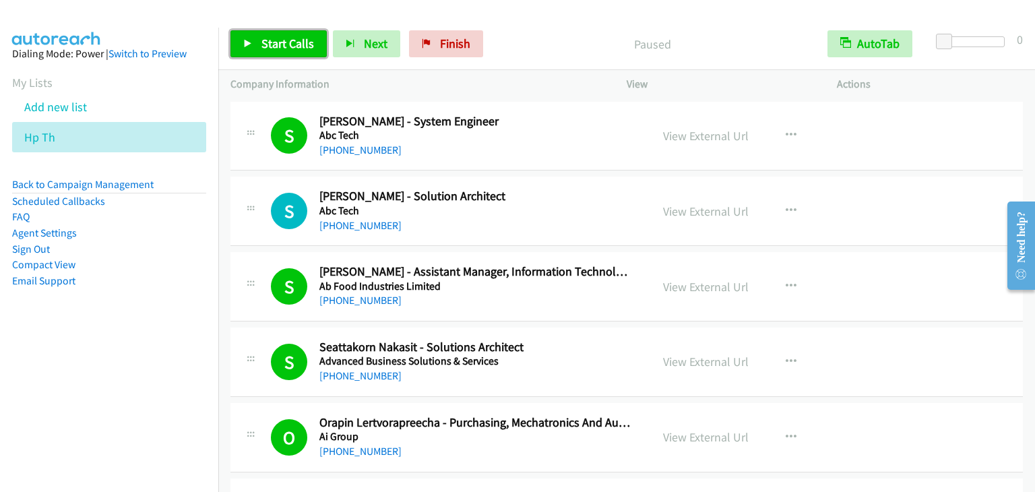
click at [290, 35] on link "Start Calls" at bounding box center [278, 43] width 96 height 27
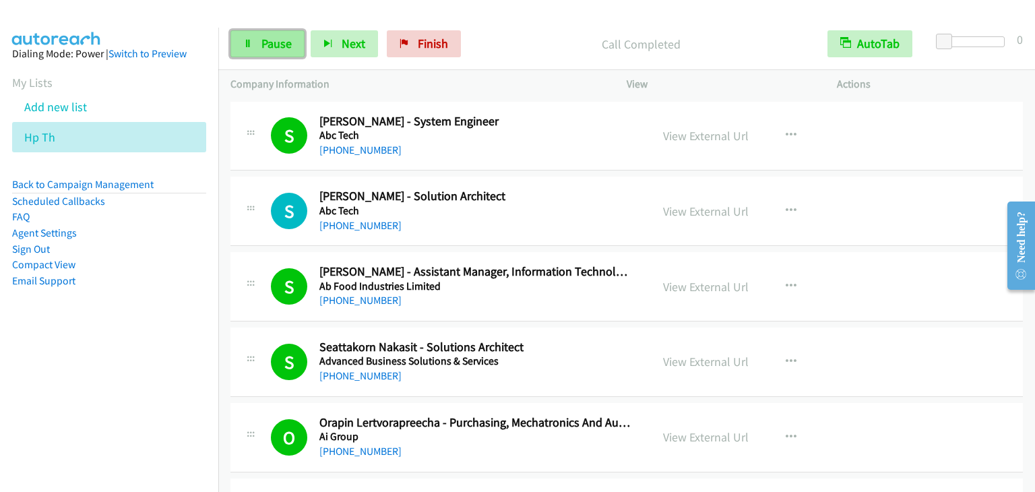
click at [286, 36] on span "Pause" at bounding box center [276, 44] width 30 height 16
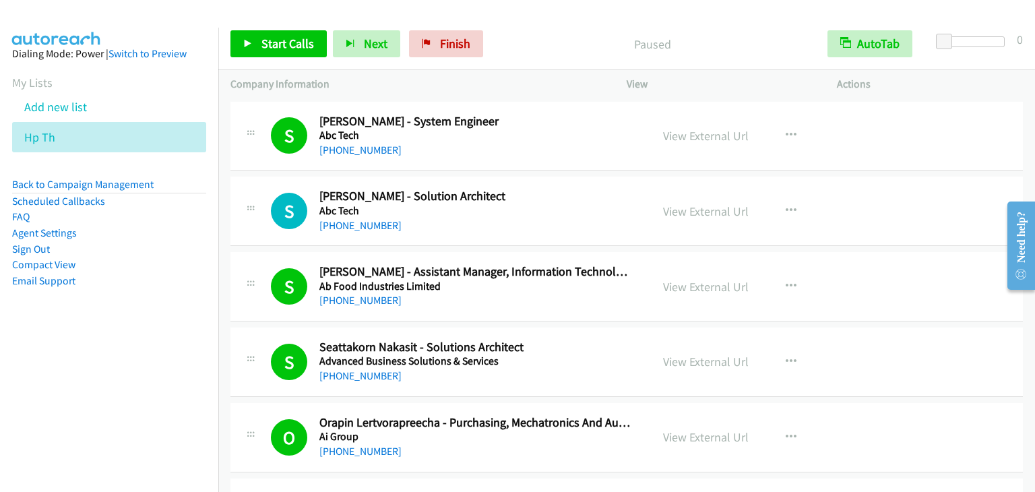
click at [245, 57] on div "Start Calls Pause Next Finish Paused AutoTab AutoTab 0" at bounding box center [626, 44] width 817 height 52
click at [245, 44] on icon at bounding box center [247, 44] width 9 height 9
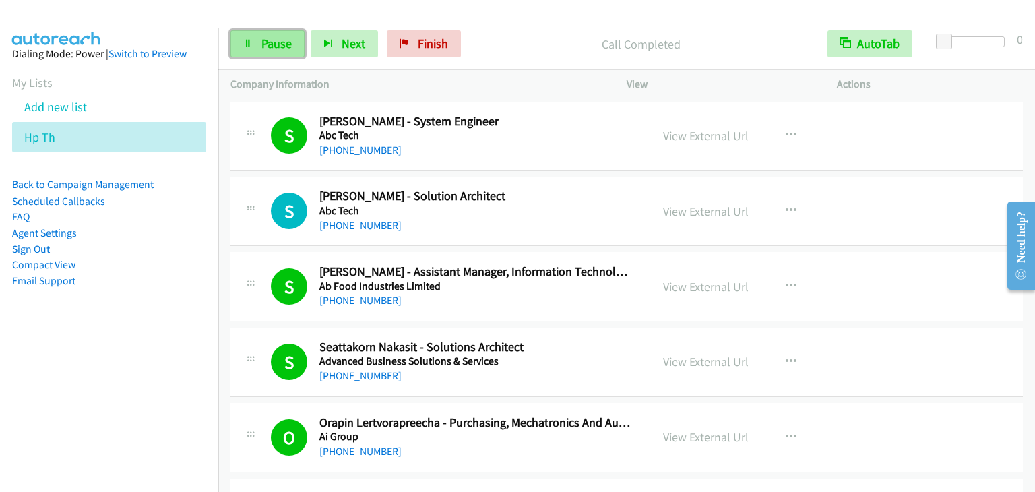
click at [280, 37] on span "Pause" at bounding box center [276, 44] width 30 height 16
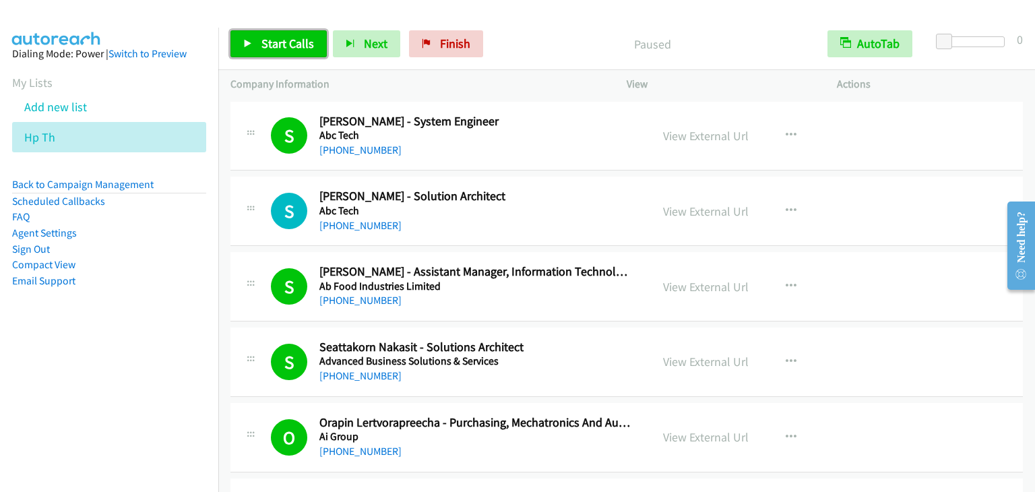
click at [280, 37] on span "Start Calls" at bounding box center [287, 44] width 53 height 16
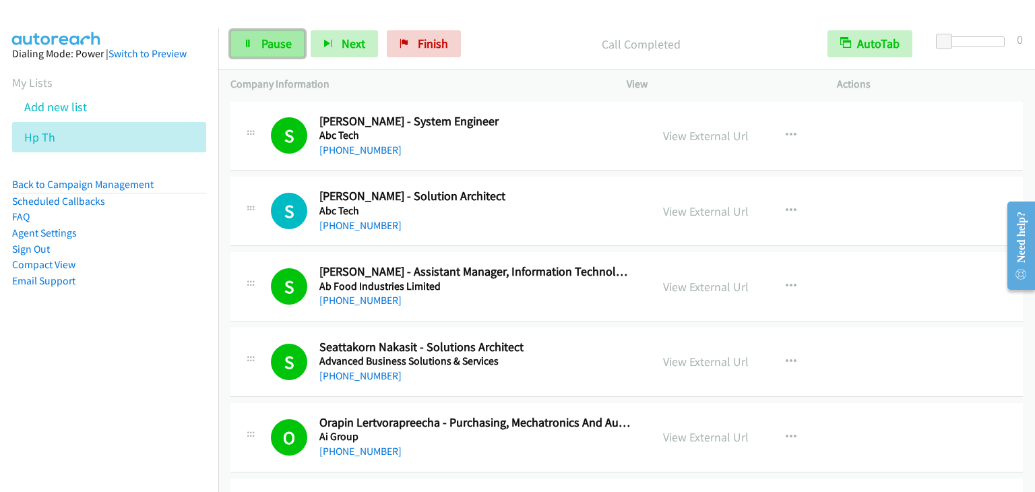
click at [263, 36] on span "Pause" at bounding box center [276, 44] width 30 height 16
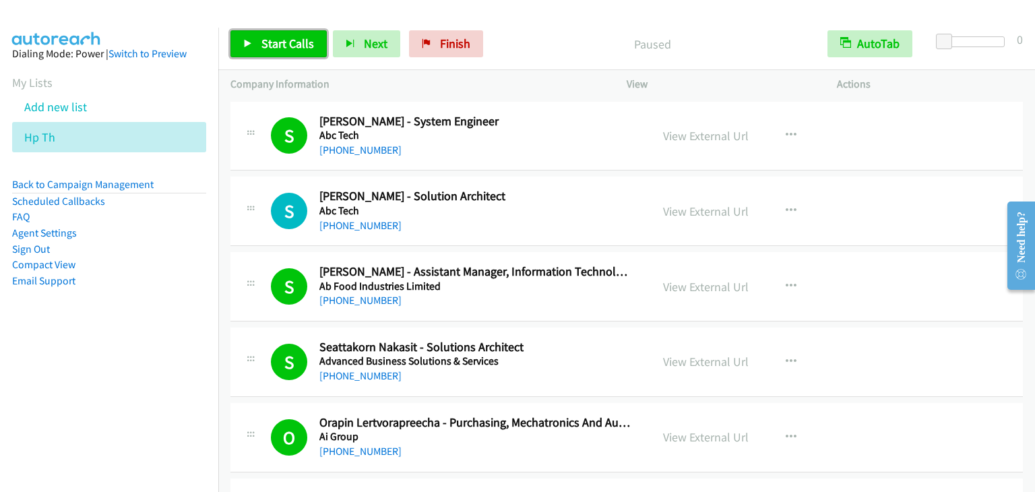
click at [272, 44] on span "Start Calls" at bounding box center [287, 44] width 53 height 16
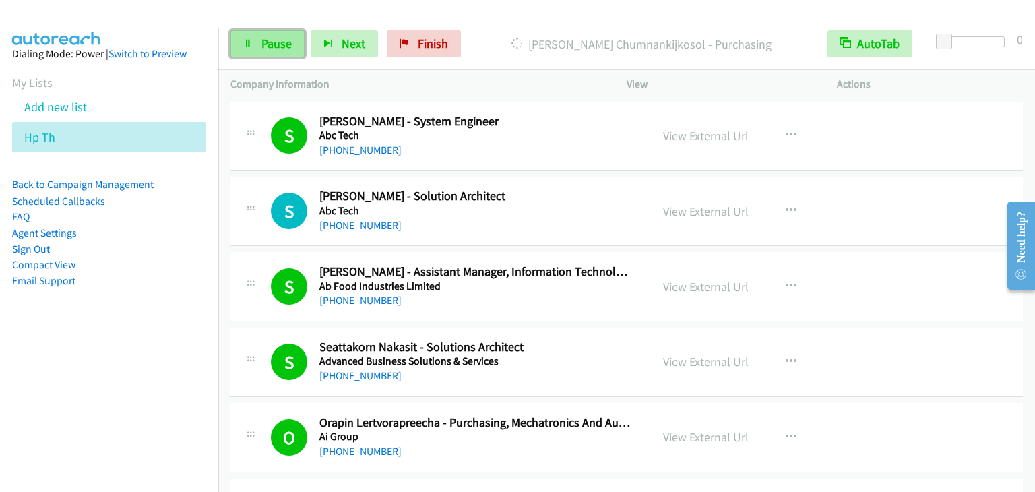
click at [270, 47] on span "Pause" at bounding box center [276, 44] width 30 height 16
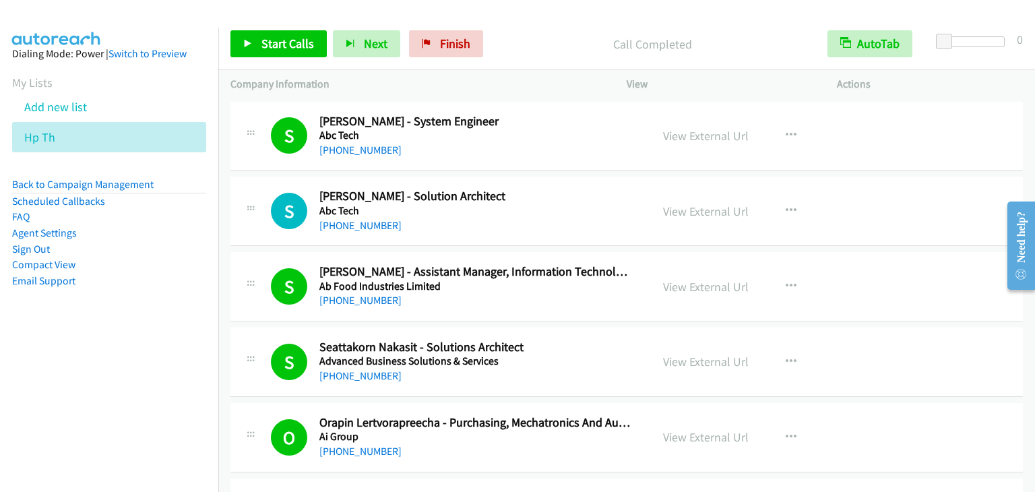
click at [88, 413] on nav "Dialing Mode: Power | Switch to Preview My Lists Add new list Hp Th Back to Cam…" at bounding box center [109, 274] width 219 height 492
click at [290, 41] on span "Start Calls" at bounding box center [287, 44] width 53 height 16
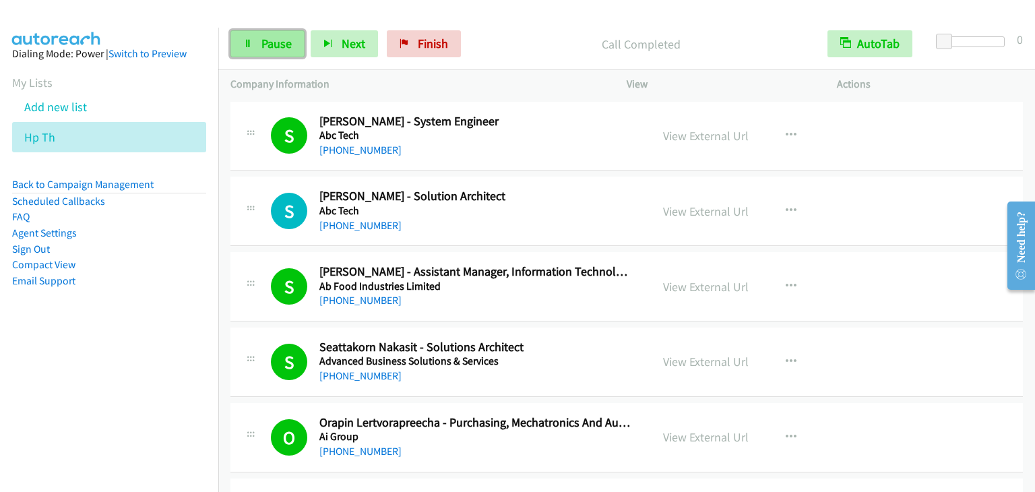
click at [274, 47] on span "Pause" at bounding box center [276, 44] width 30 height 16
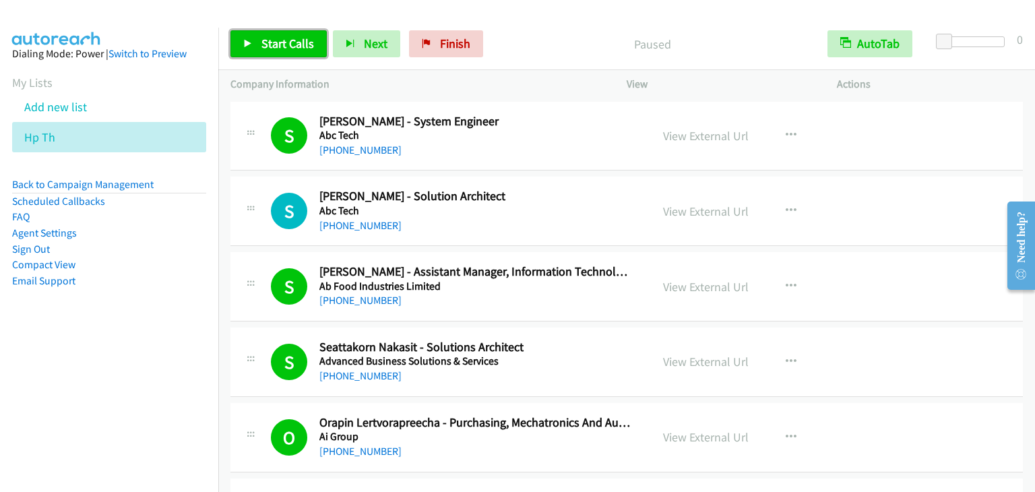
click at [274, 47] on span "Start Calls" at bounding box center [287, 44] width 53 height 16
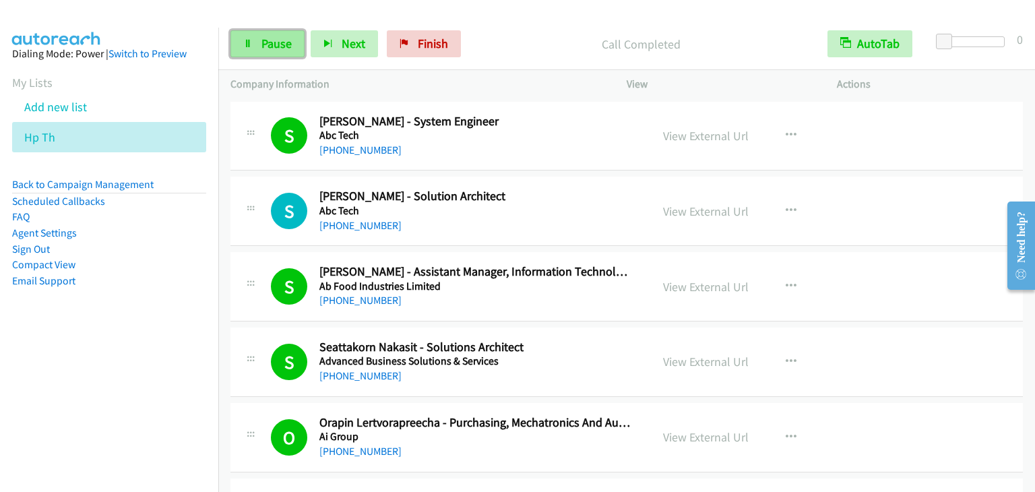
click at [265, 34] on link "Pause" at bounding box center [267, 43] width 74 height 27
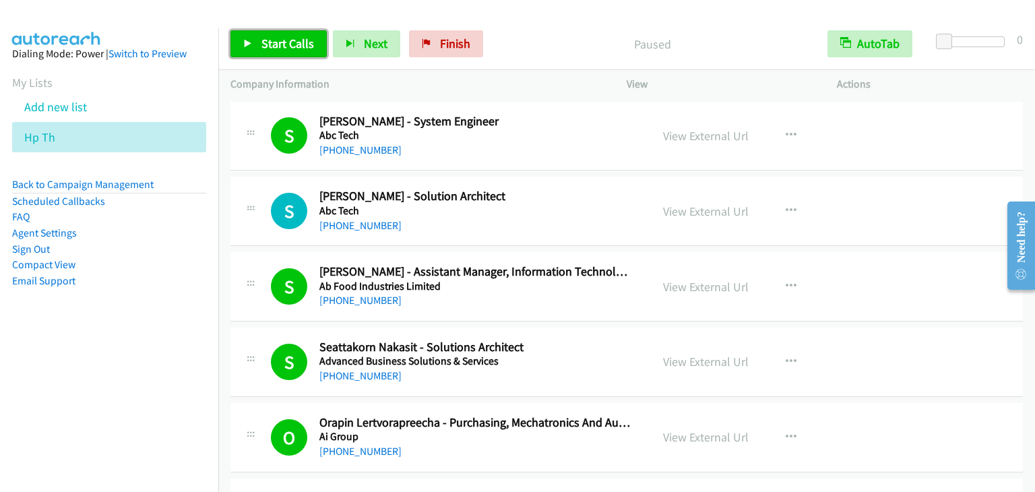
click at [285, 44] on span "Start Calls" at bounding box center [287, 44] width 53 height 16
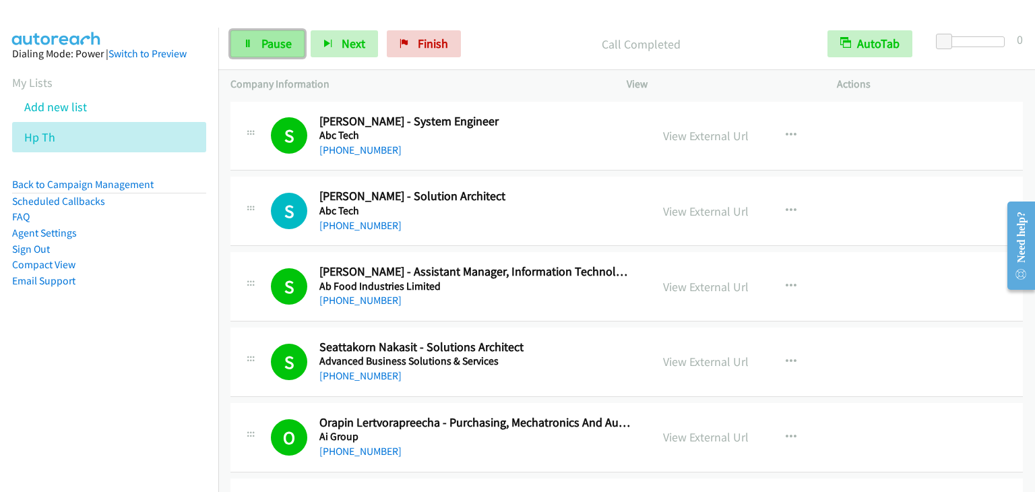
click at [285, 51] on span "Pause" at bounding box center [276, 44] width 30 height 16
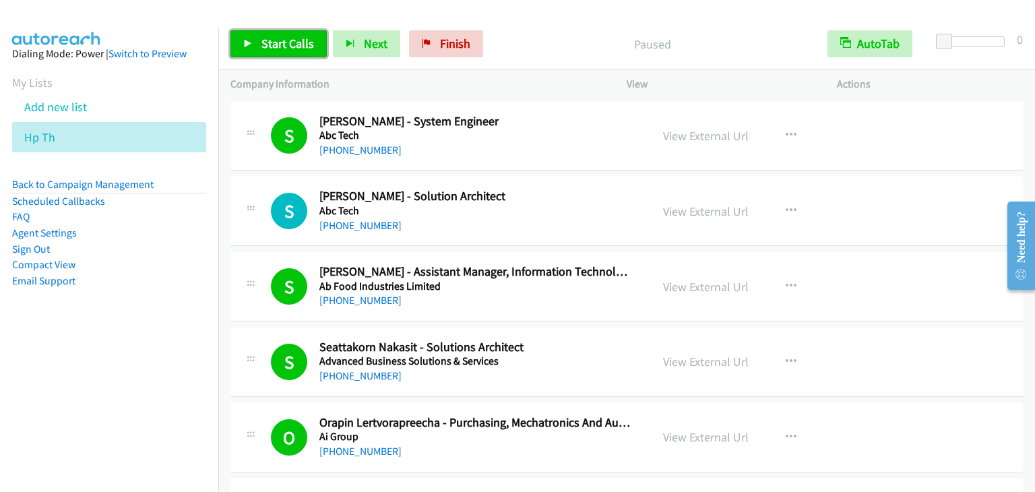
click at [285, 51] on span "Start Calls" at bounding box center [287, 44] width 53 height 16
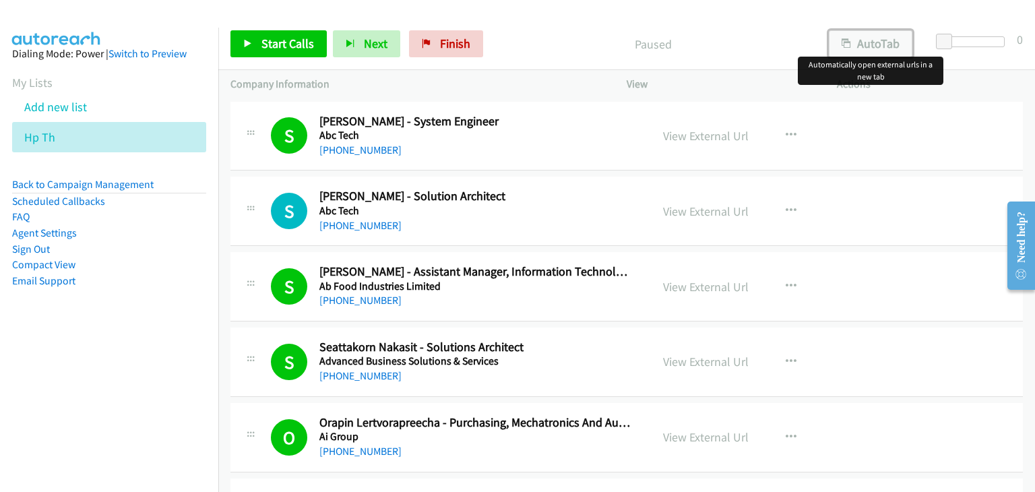
drag, startPoint x: 881, startPoint y: 39, endPoint x: 870, endPoint y: 36, distance: 11.3
click at [880, 39] on button "AutoTab" at bounding box center [871, 43] width 84 height 27
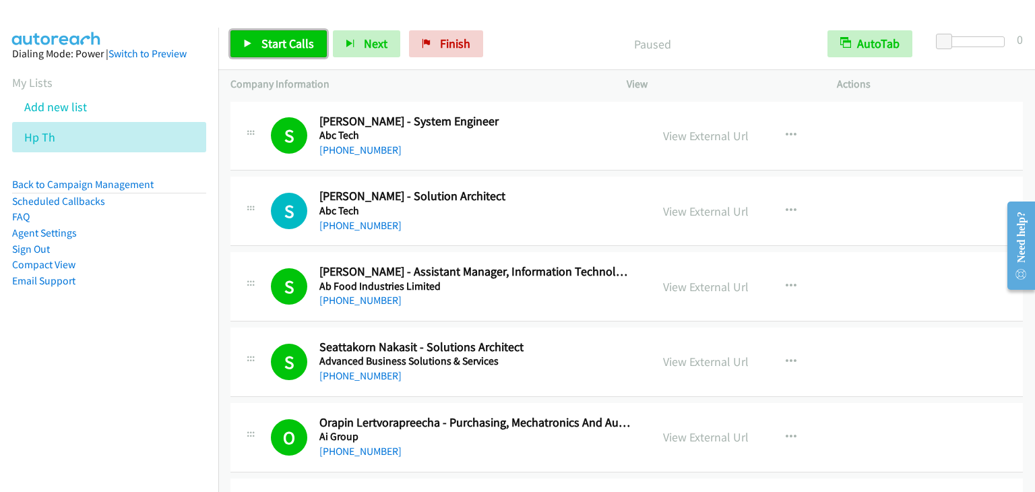
click at [266, 45] on span "Start Calls" at bounding box center [287, 44] width 53 height 16
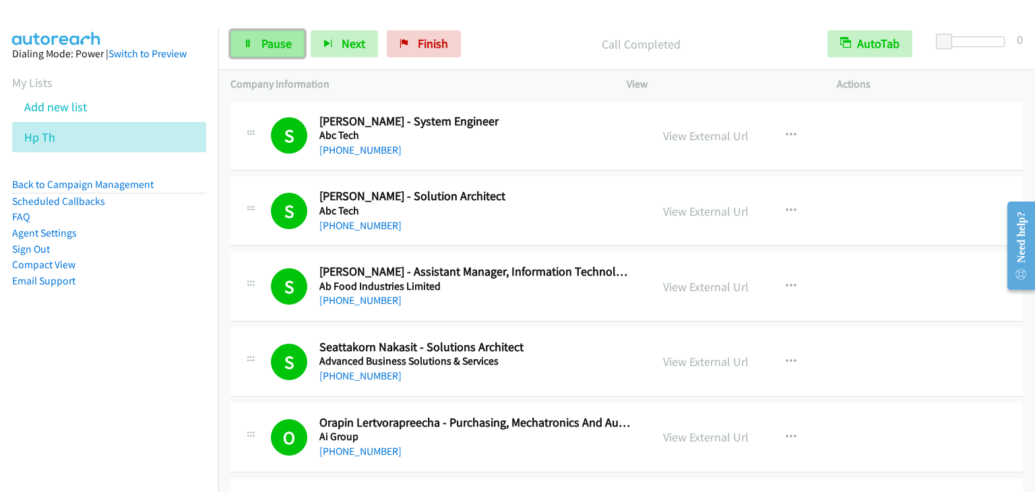
click at [257, 38] on link "Pause" at bounding box center [267, 43] width 74 height 27
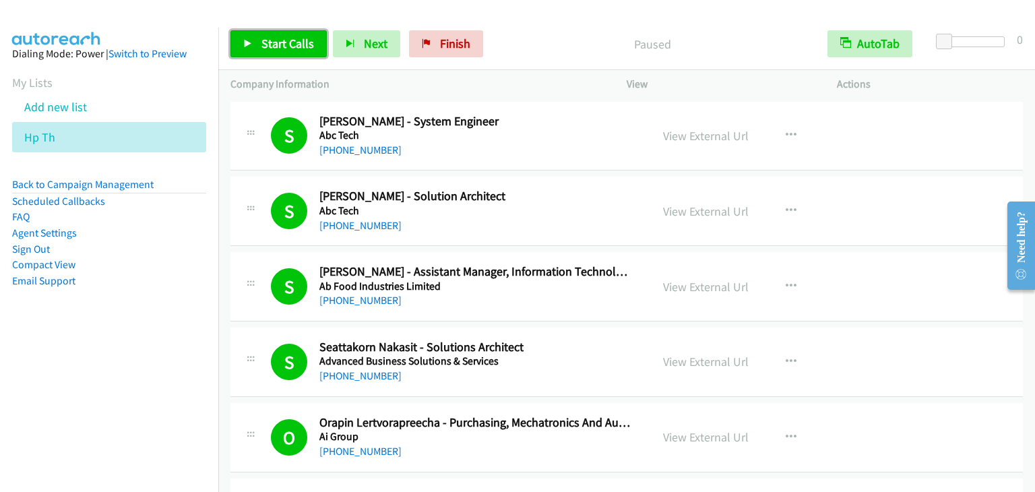
click at [292, 42] on span "Start Calls" at bounding box center [287, 44] width 53 height 16
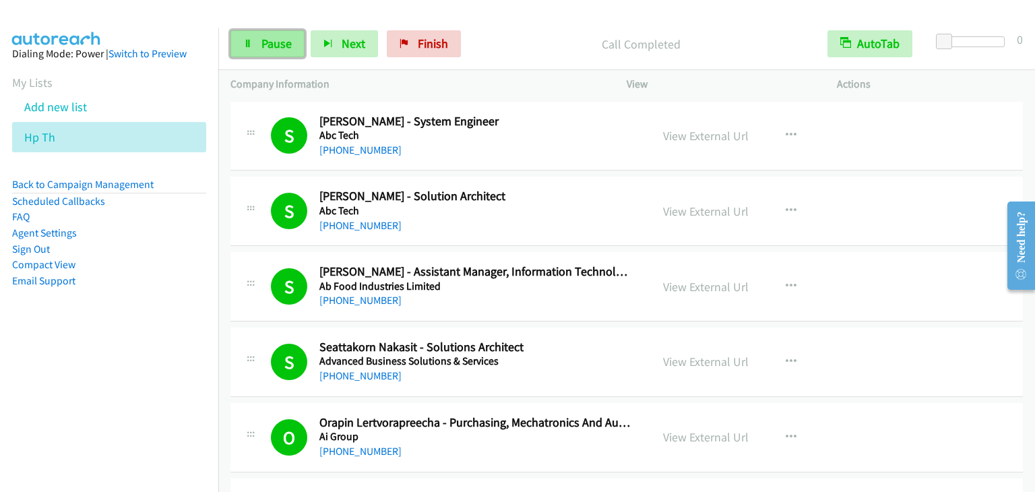
click at [288, 38] on span "Pause" at bounding box center [276, 44] width 30 height 16
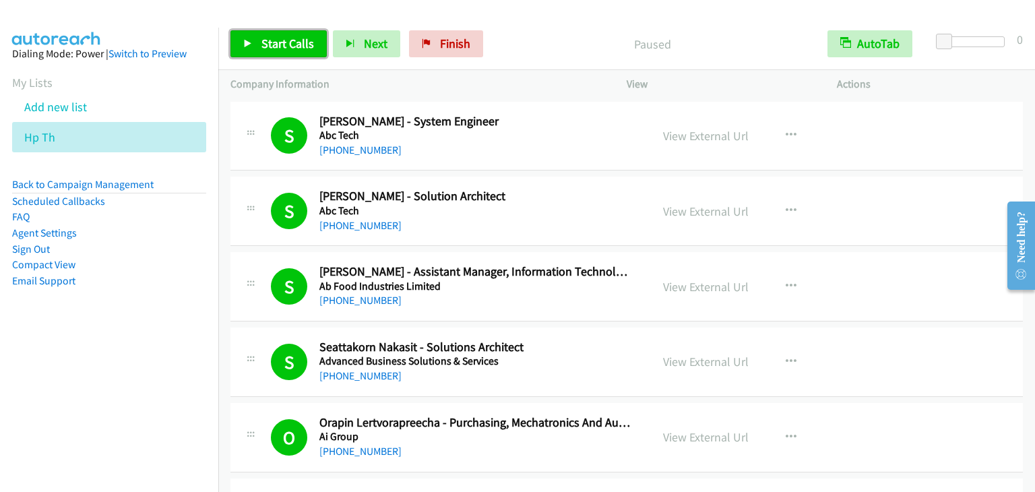
click at [288, 38] on span "Start Calls" at bounding box center [287, 44] width 53 height 16
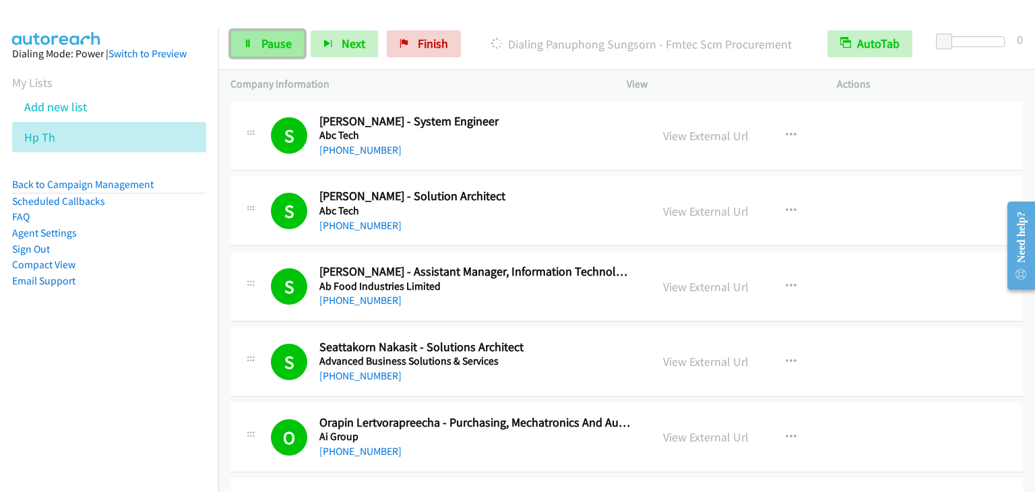
click at [266, 43] on span "Pause" at bounding box center [276, 44] width 30 height 16
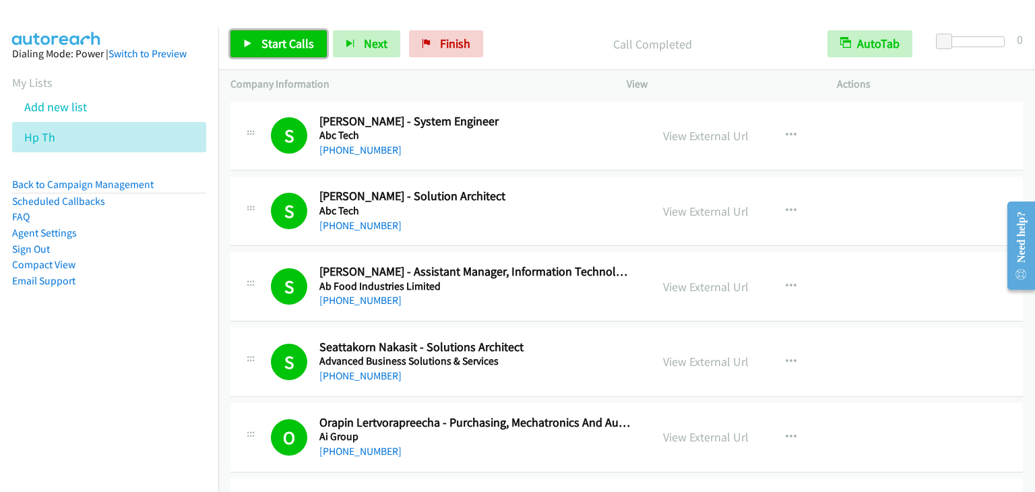
click at [313, 41] on link "Start Calls" at bounding box center [278, 43] width 96 height 27
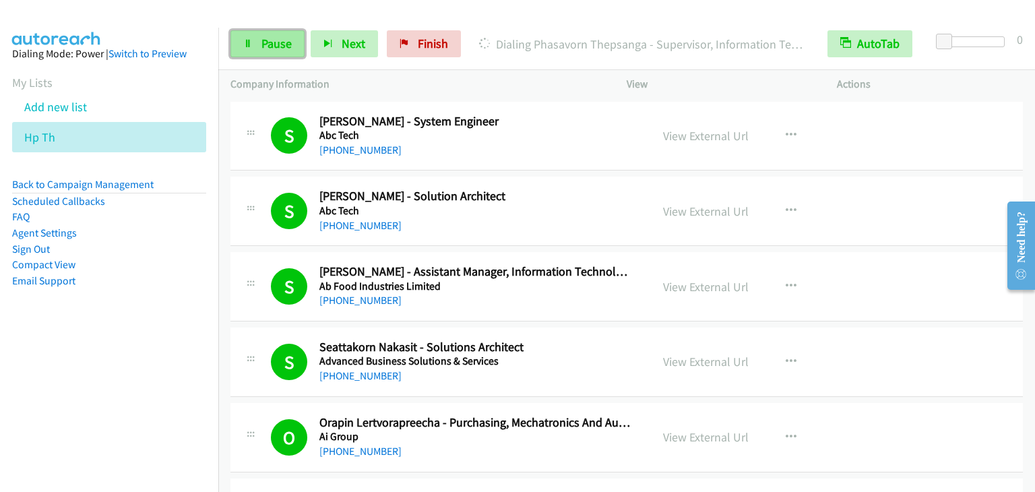
click at [253, 43] on link "Pause" at bounding box center [267, 43] width 74 height 27
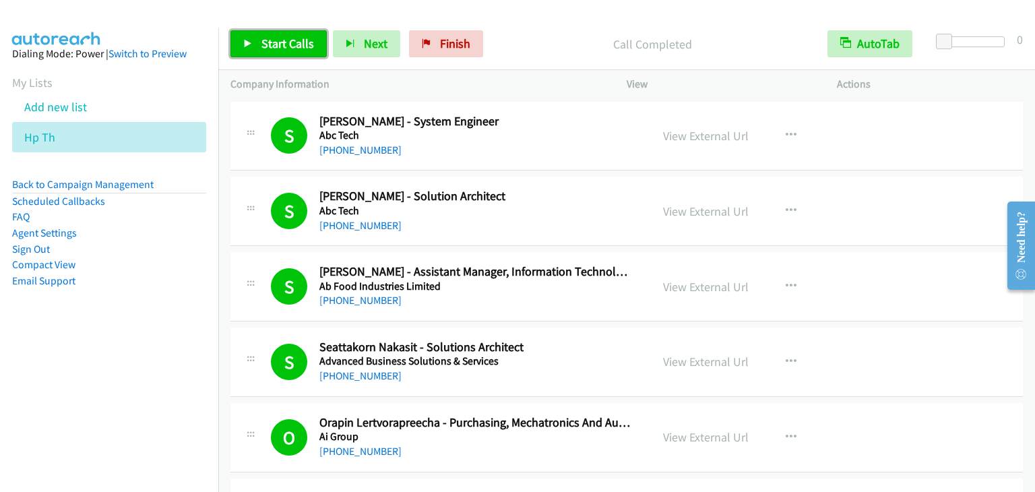
click at [288, 36] on span "Start Calls" at bounding box center [287, 44] width 53 height 16
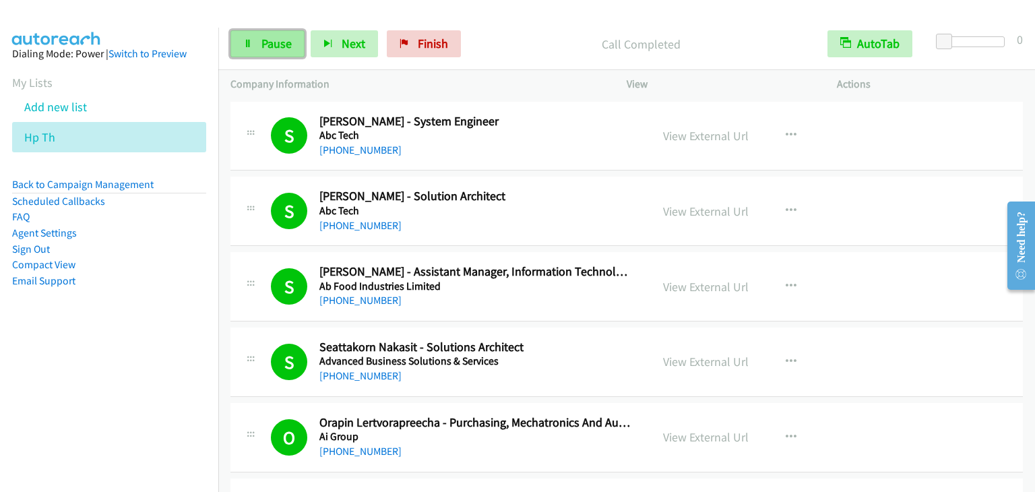
click at [269, 38] on span "Pause" at bounding box center [276, 44] width 30 height 16
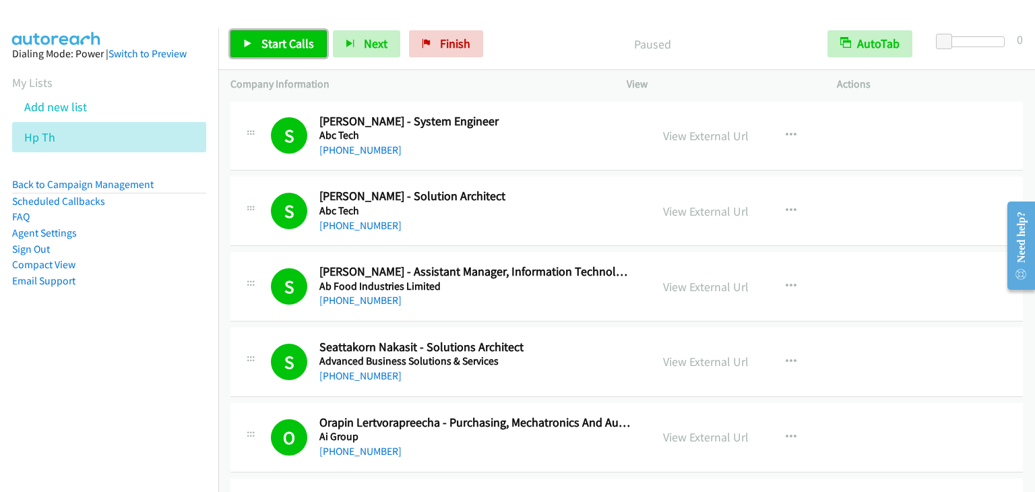
click at [272, 39] on span "Start Calls" at bounding box center [287, 44] width 53 height 16
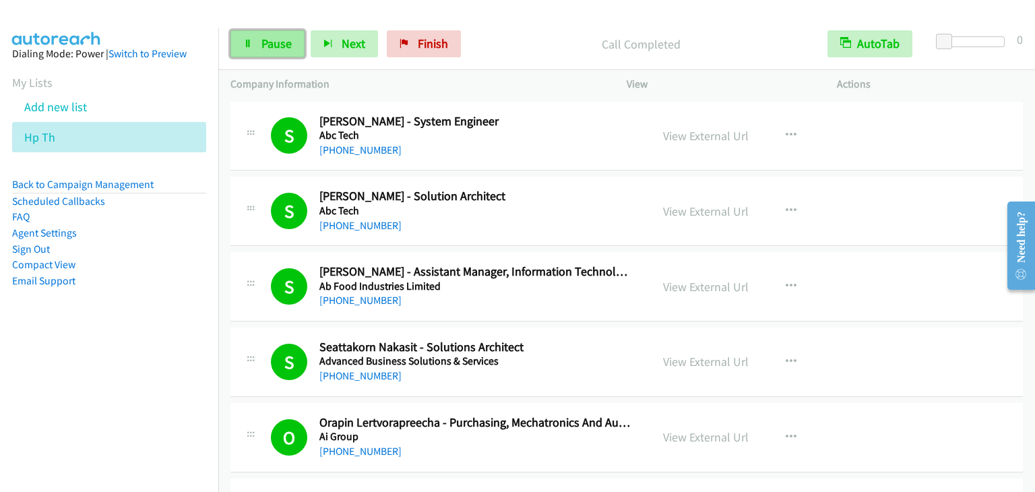
click at [267, 44] on span "Pause" at bounding box center [276, 44] width 30 height 16
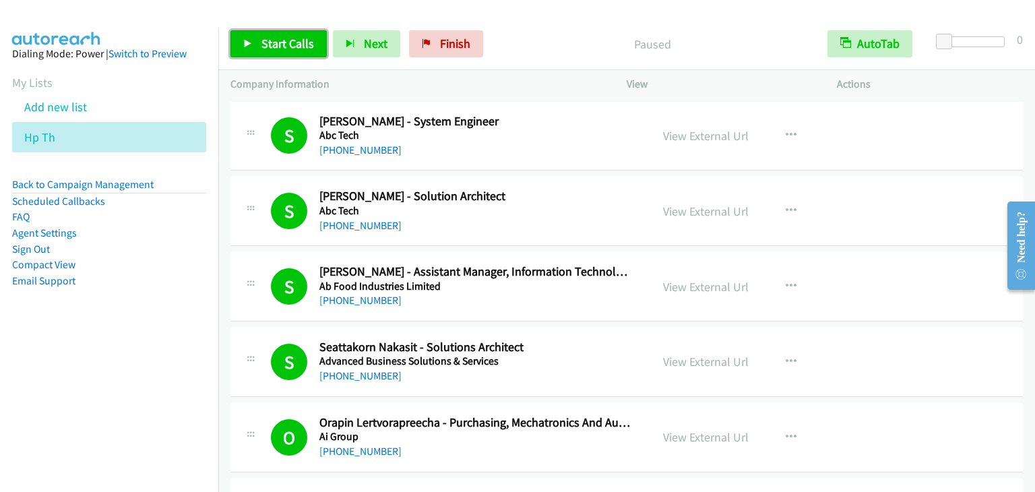
click at [267, 44] on span "Start Calls" at bounding box center [287, 44] width 53 height 16
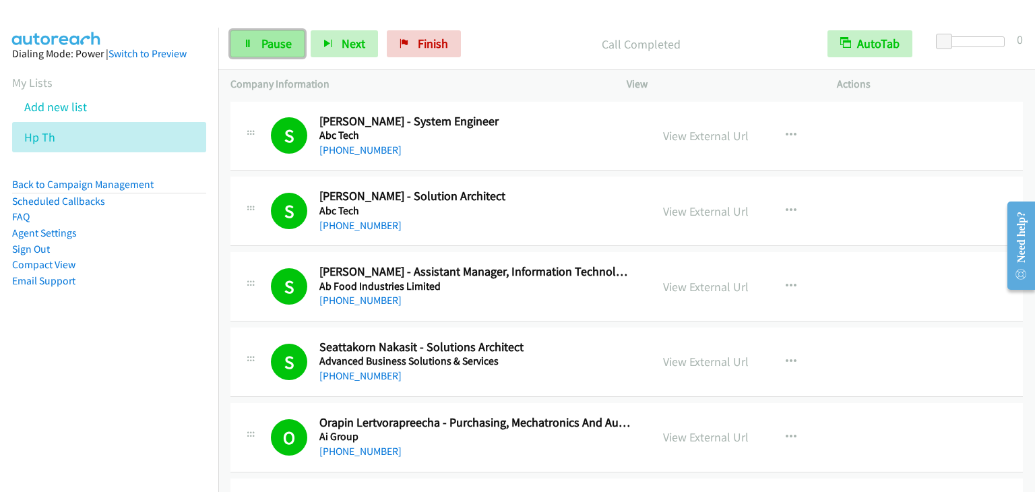
click at [250, 44] on icon at bounding box center [247, 44] width 9 height 9
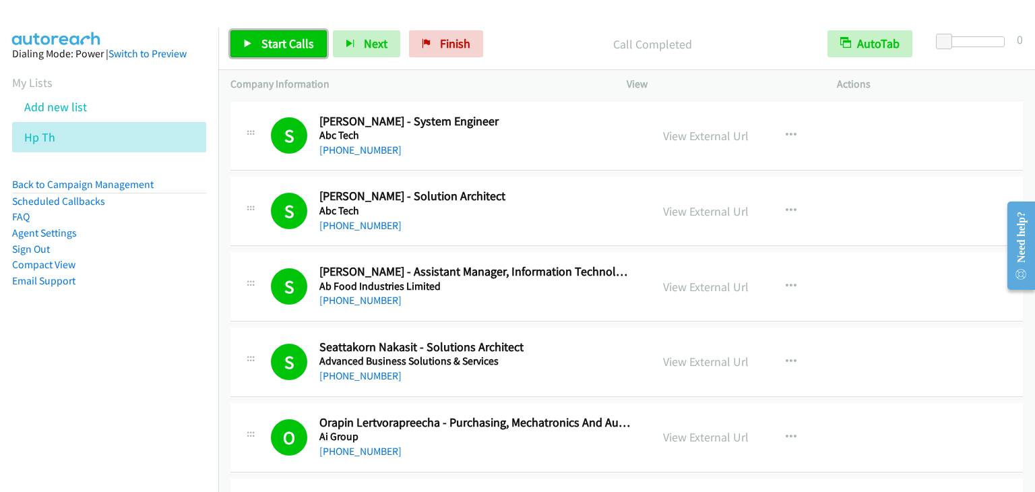
click at [282, 47] on span "Start Calls" at bounding box center [287, 44] width 53 height 16
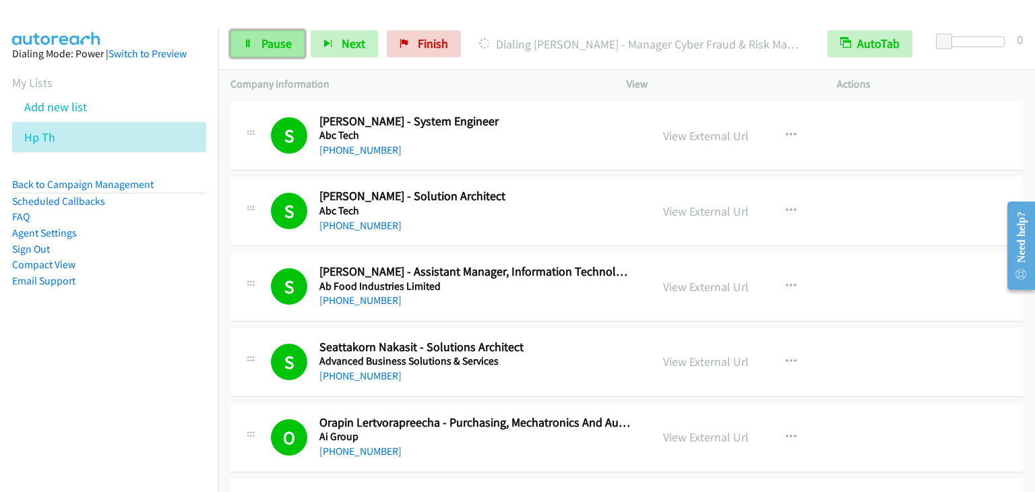
click at [262, 47] on span "Pause" at bounding box center [276, 44] width 30 height 16
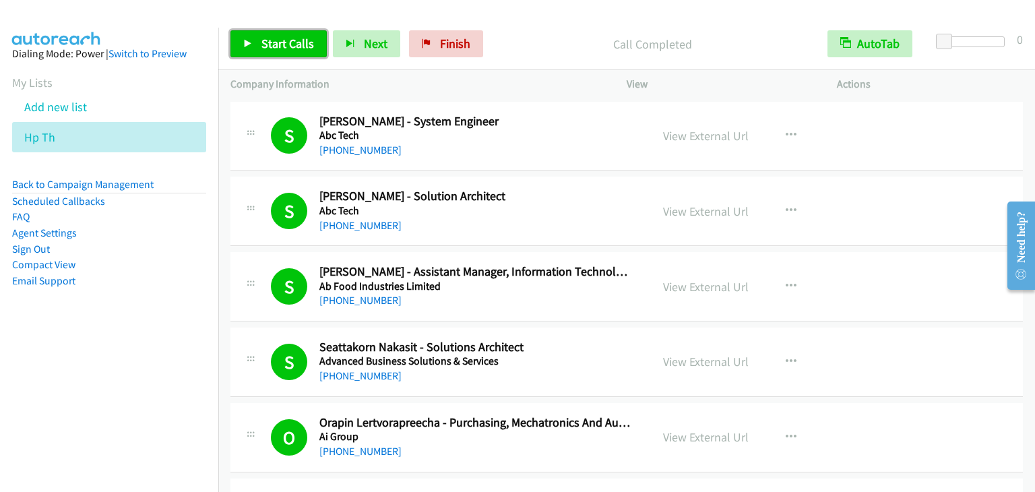
click at [253, 34] on link "Start Calls" at bounding box center [278, 43] width 96 height 27
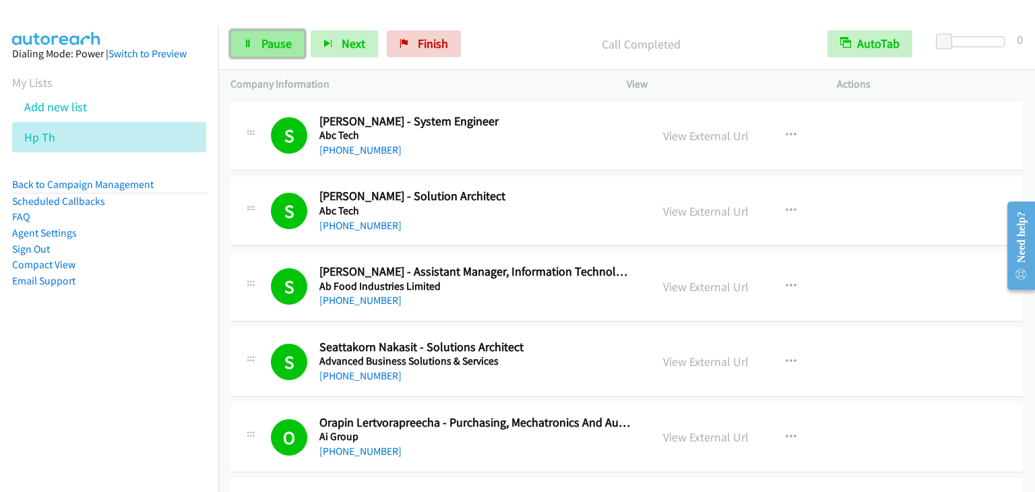
click at [259, 46] on link "Pause" at bounding box center [267, 43] width 74 height 27
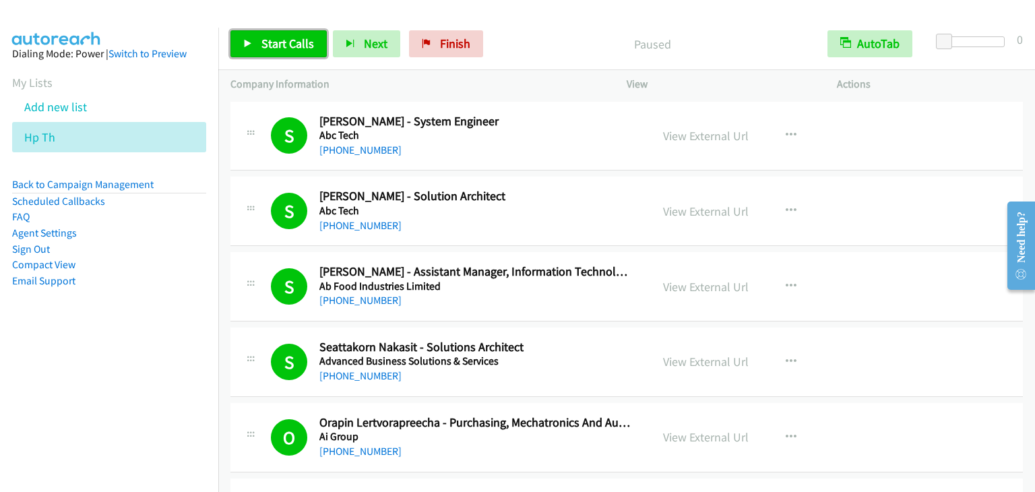
click at [259, 46] on link "Start Calls" at bounding box center [278, 43] width 96 height 27
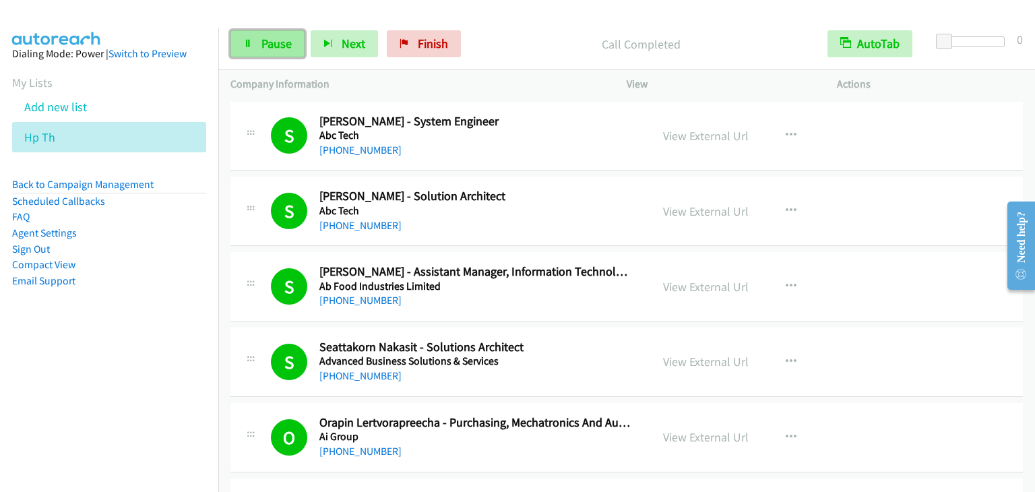
click at [282, 45] on span "Pause" at bounding box center [276, 44] width 30 height 16
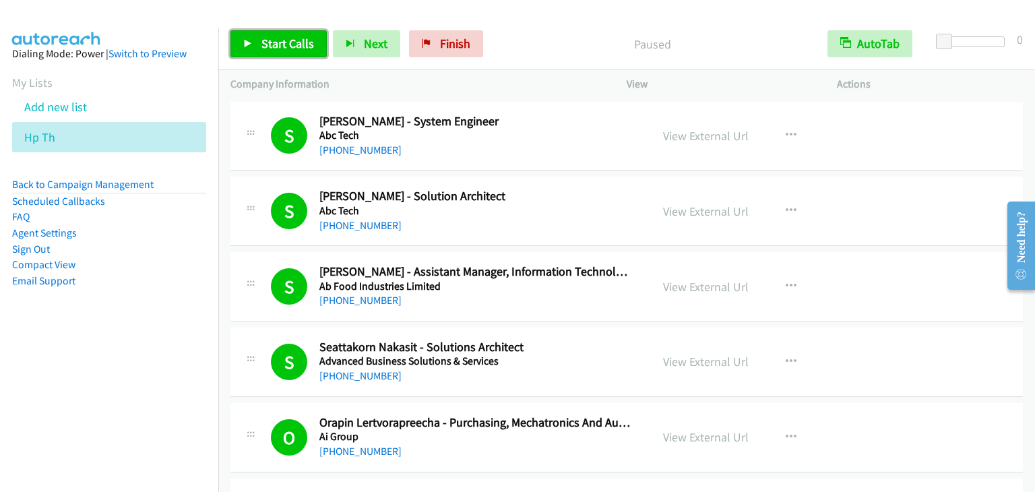
click at [259, 41] on link "Start Calls" at bounding box center [278, 43] width 96 height 27
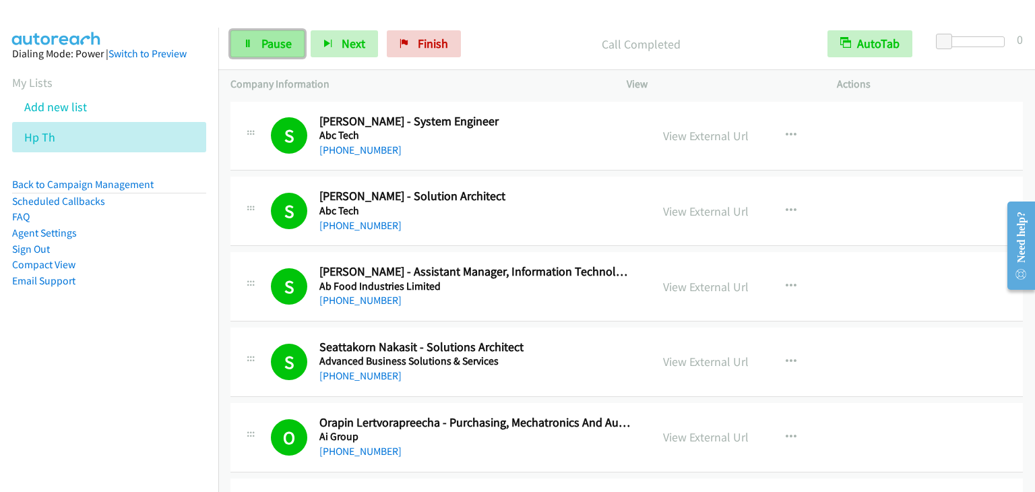
click at [267, 47] on span "Pause" at bounding box center [276, 44] width 30 height 16
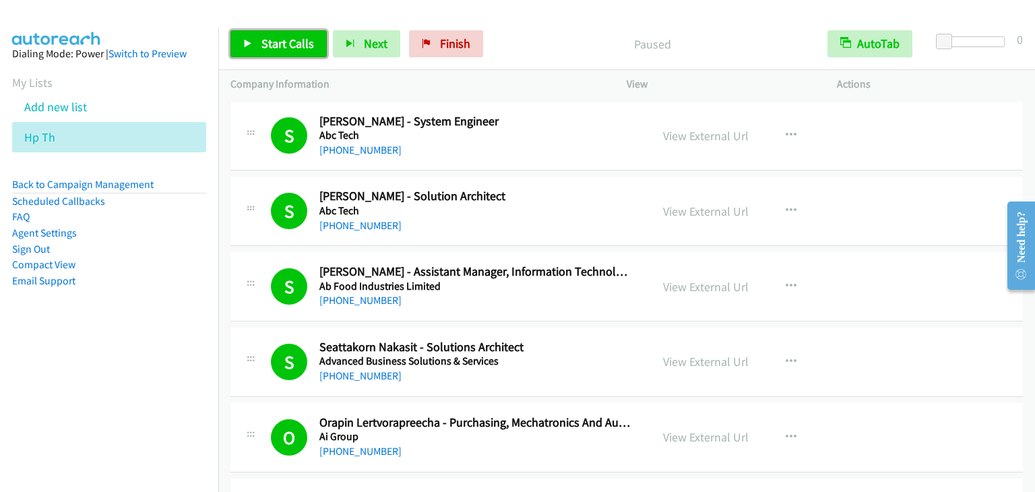
click at [267, 47] on span "Start Calls" at bounding box center [287, 44] width 53 height 16
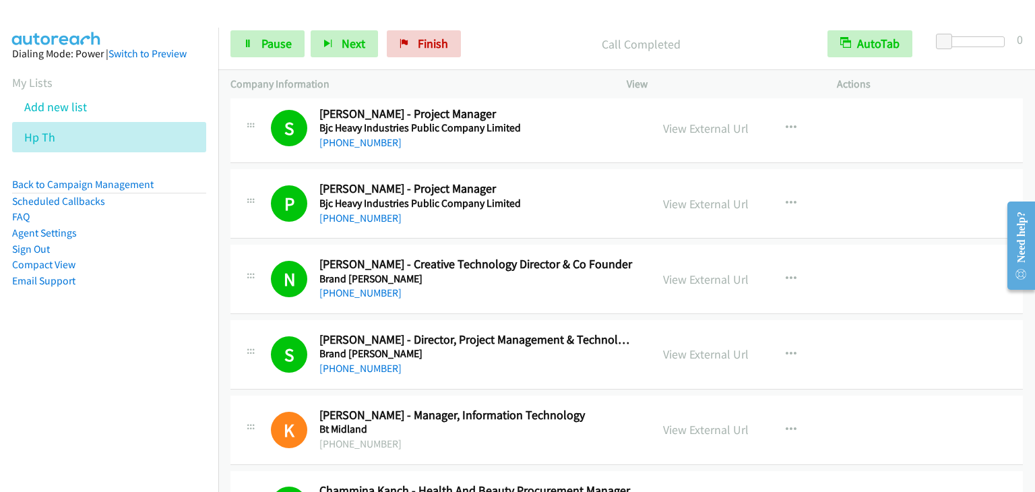
scroll to position [1550, 0]
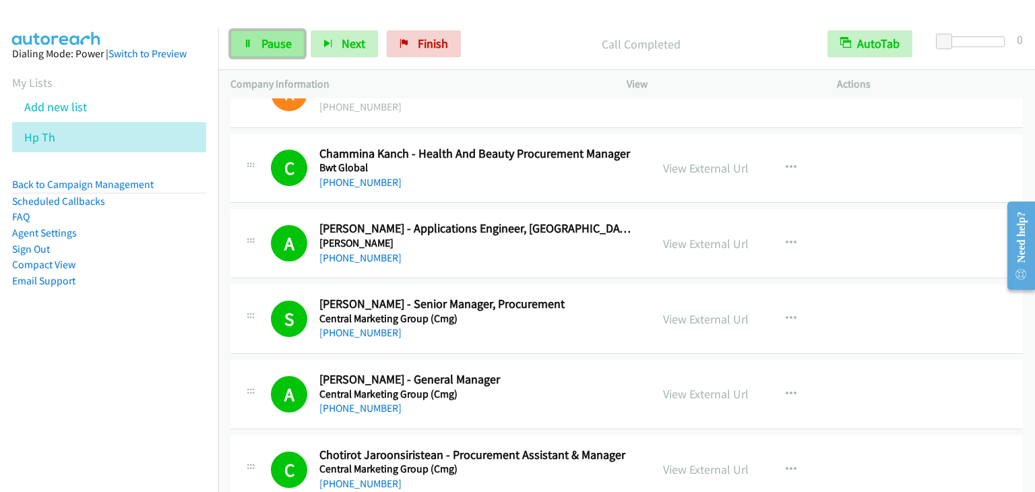
click at [271, 41] on span "Pause" at bounding box center [276, 44] width 30 height 16
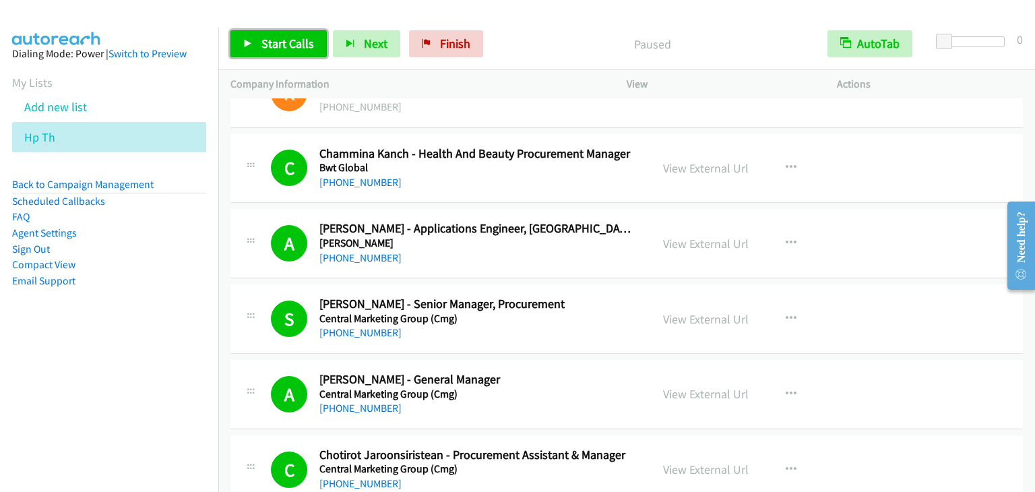
click at [276, 44] on span "Start Calls" at bounding box center [287, 44] width 53 height 16
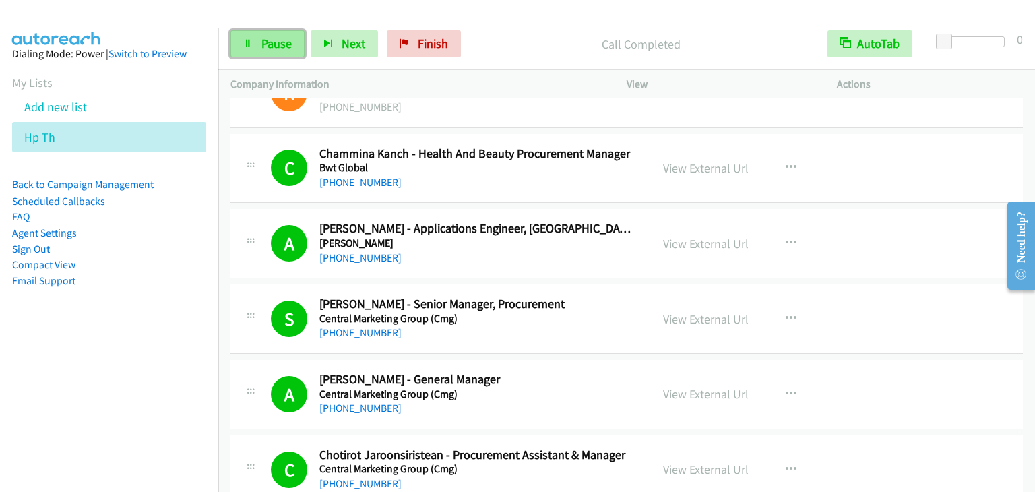
click at [286, 44] on span "Pause" at bounding box center [276, 44] width 30 height 16
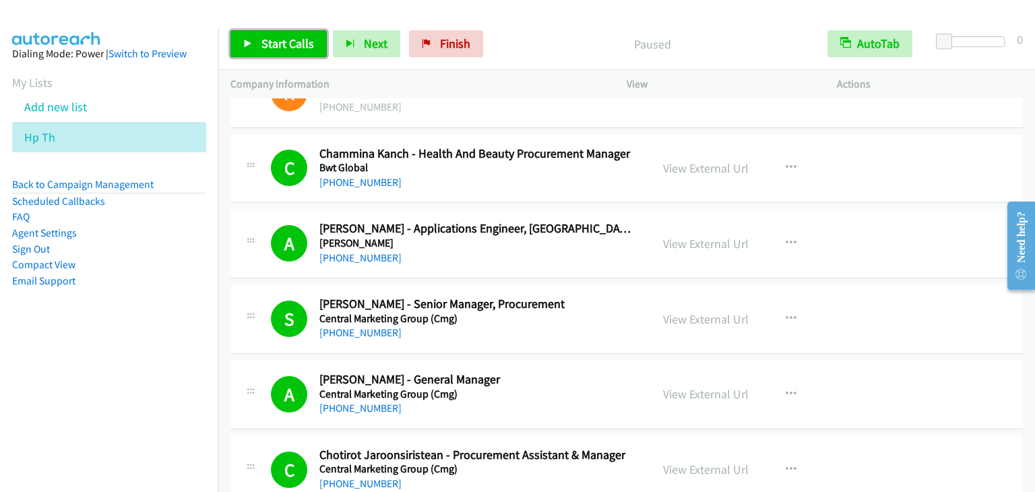
click at [282, 38] on span "Start Calls" at bounding box center [287, 44] width 53 height 16
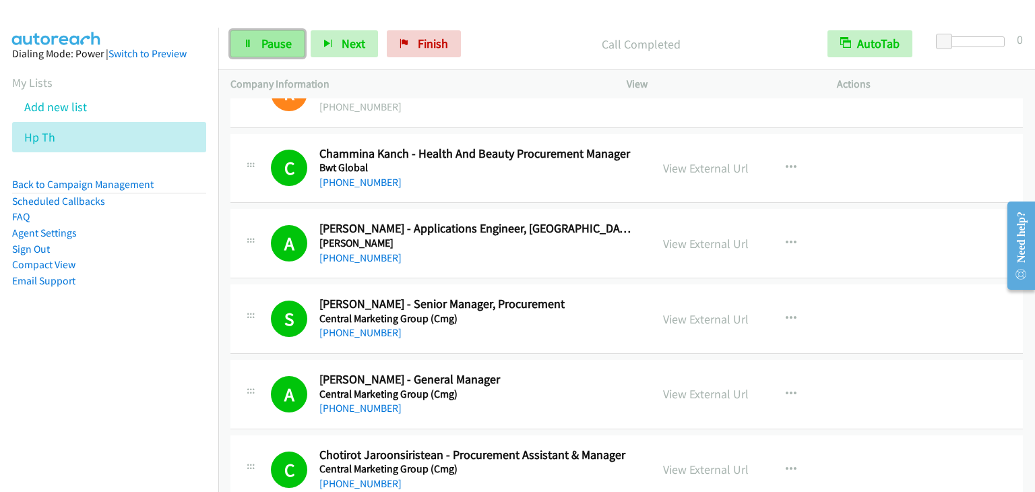
click at [267, 44] on span "Pause" at bounding box center [276, 44] width 30 height 16
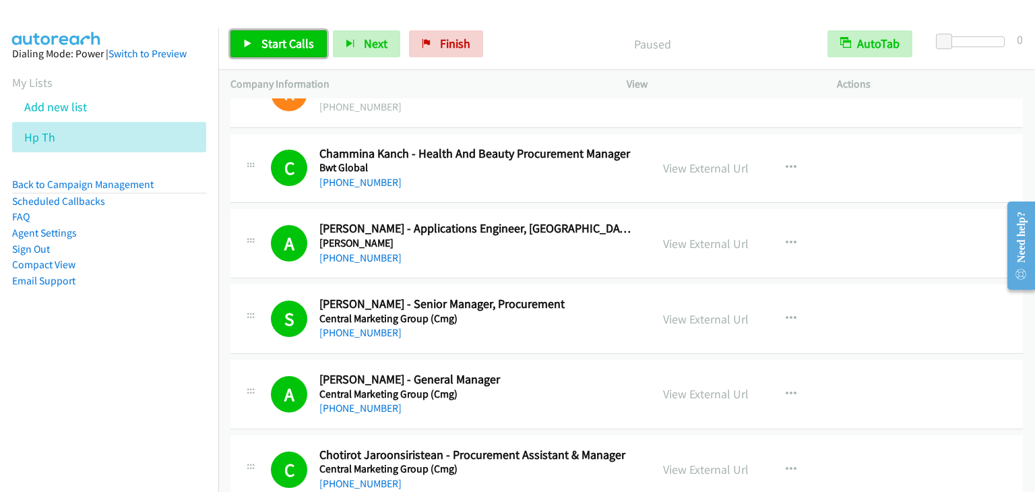
click at [266, 44] on span "Start Calls" at bounding box center [287, 44] width 53 height 16
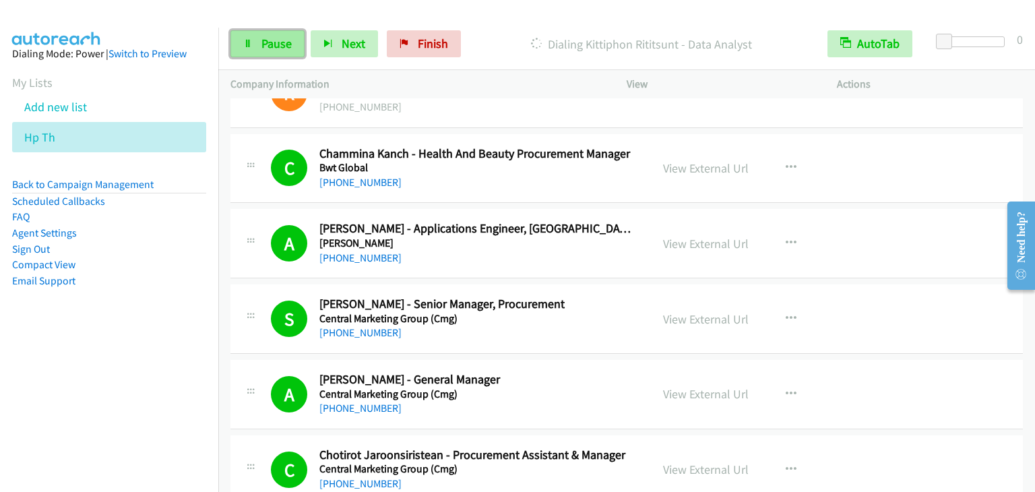
click at [261, 38] on span "Pause" at bounding box center [276, 44] width 30 height 16
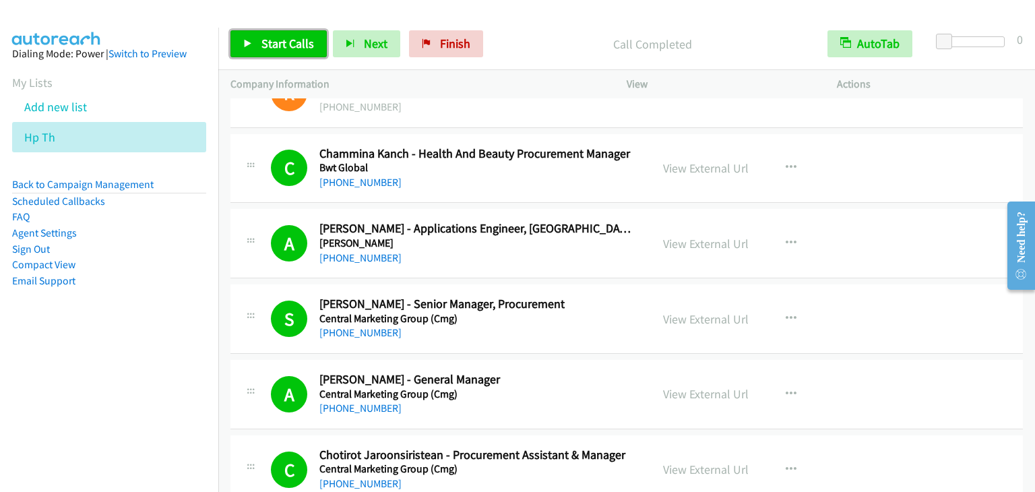
click at [282, 40] on span "Start Calls" at bounding box center [287, 44] width 53 height 16
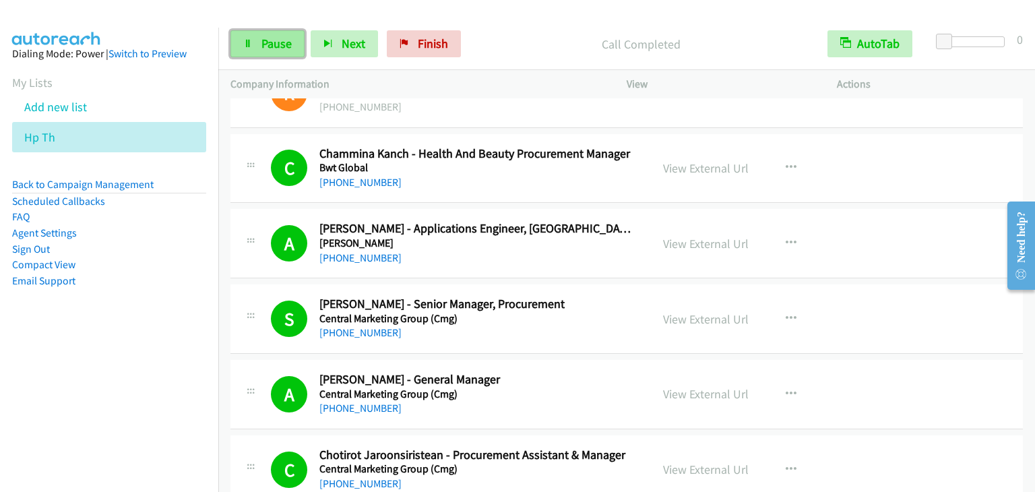
click at [258, 41] on link "Pause" at bounding box center [267, 43] width 74 height 27
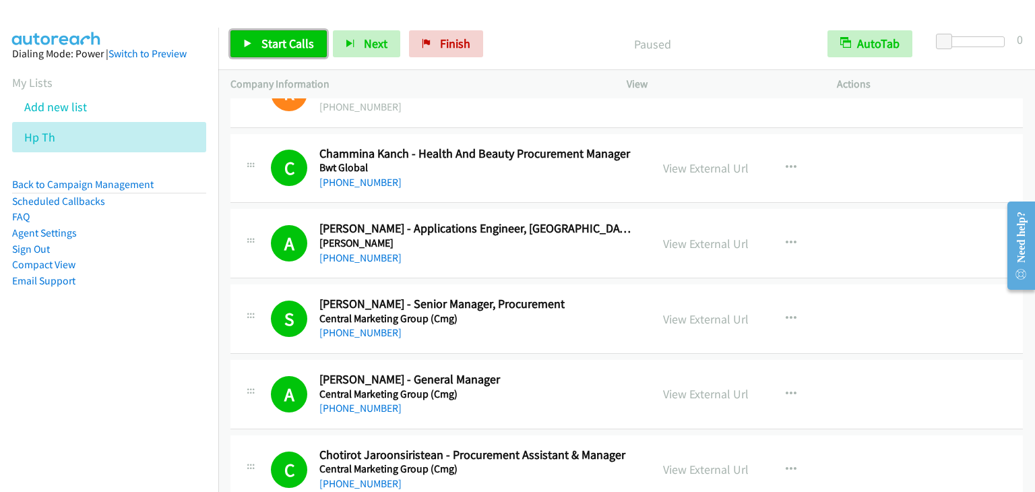
click at [259, 41] on link "Start Calls" at bounding box center [278, 43] width 96 height 27
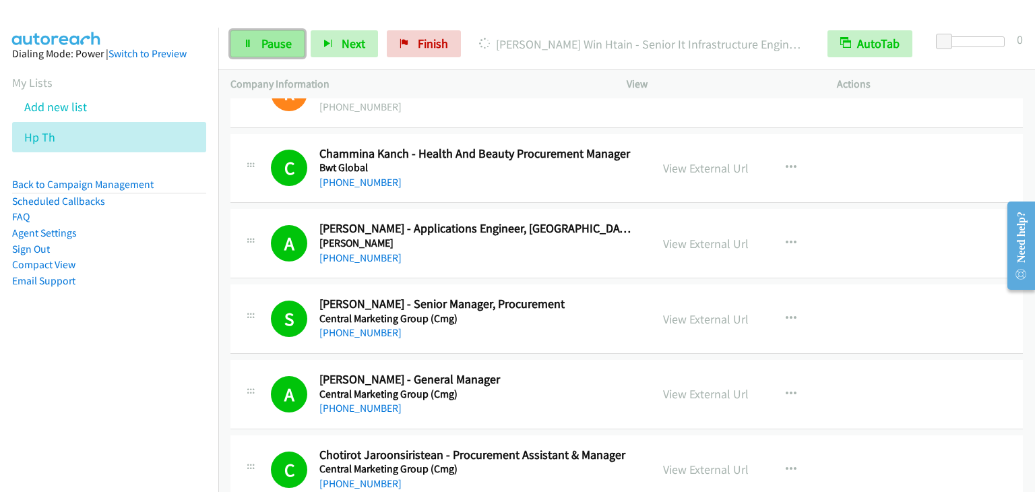
click at [283, 52] on link "Pause" at bounding box center [267, 43] width 74 height 27
